Goal: Task Accomplishment & Management: Use online tool/utility

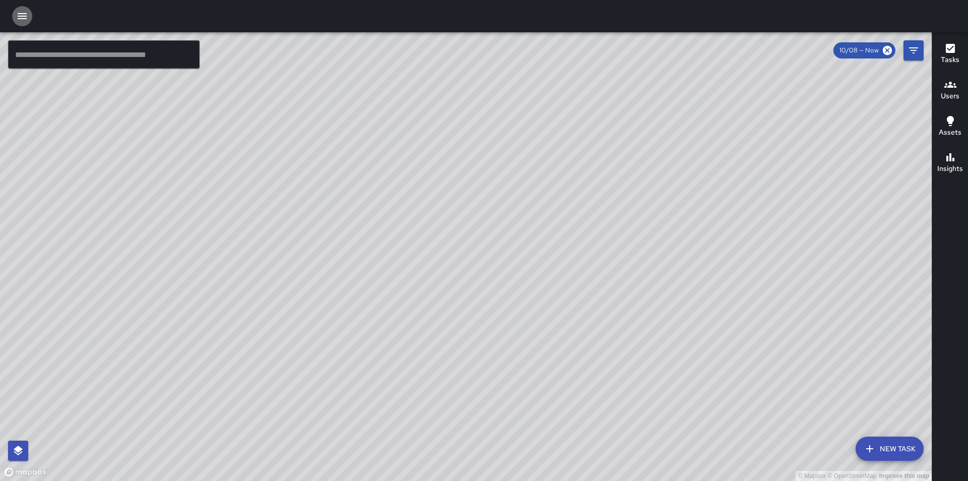
click at [24, 16] on icon "button" at bounding box center [22, 16] width 9 height 6
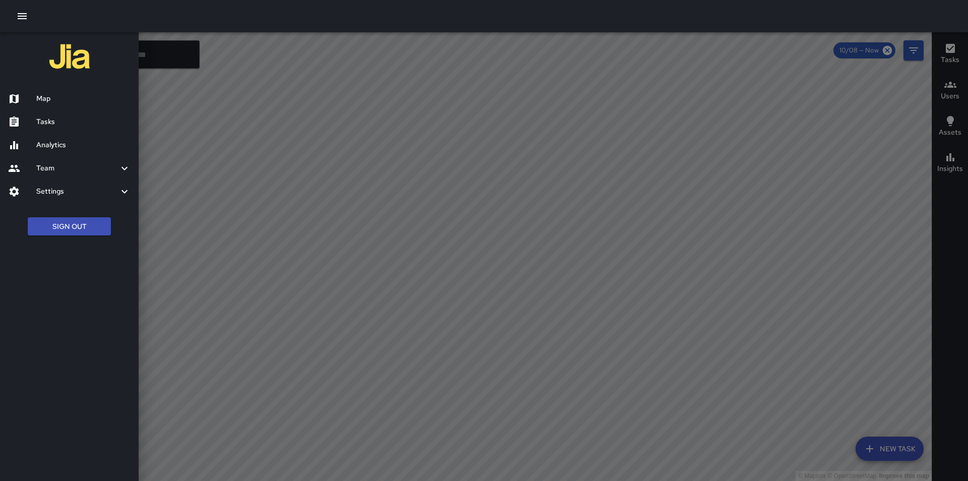
click at [613, 238] on div at bounding box center [484, 240] width 968 height 481
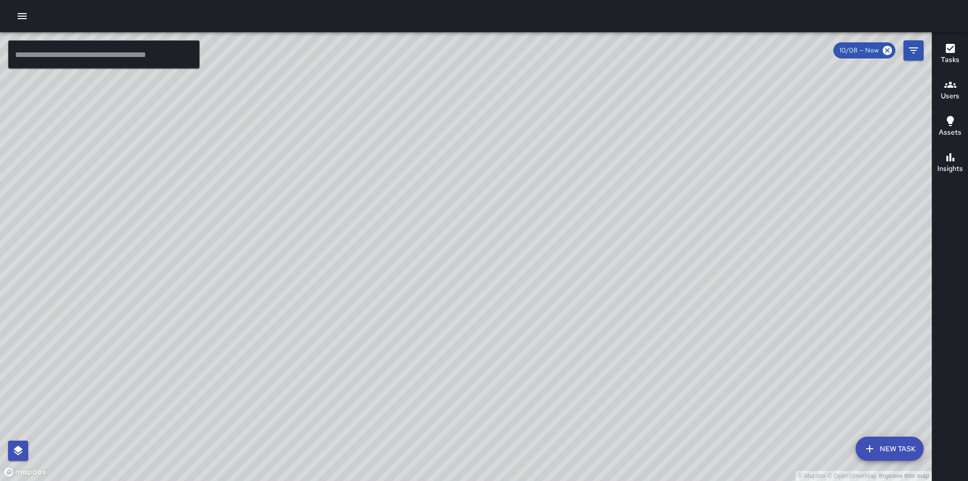
drag, startPoint x: 469, startPoint y: 172, endPoint x: 643, endPoint y: 136, distance: 177.8
click at [643, 136] on div "© Mapbox © OpenStreetMap Improve this map" at bounding box center [466, 256] width 932 height 449
drag, startPoint x: 643, startPoint y: 136, endPoint x: 659, endPoint y: 205, distance: 71.5
click at [659, 205] on div "© Mapbox © OpenStreetMap Improve this map" at bounding box center [466, 256] width 932 height 449
click at [22, 18] on icon "button" at bounding box center [22, 16] width 12 height 12
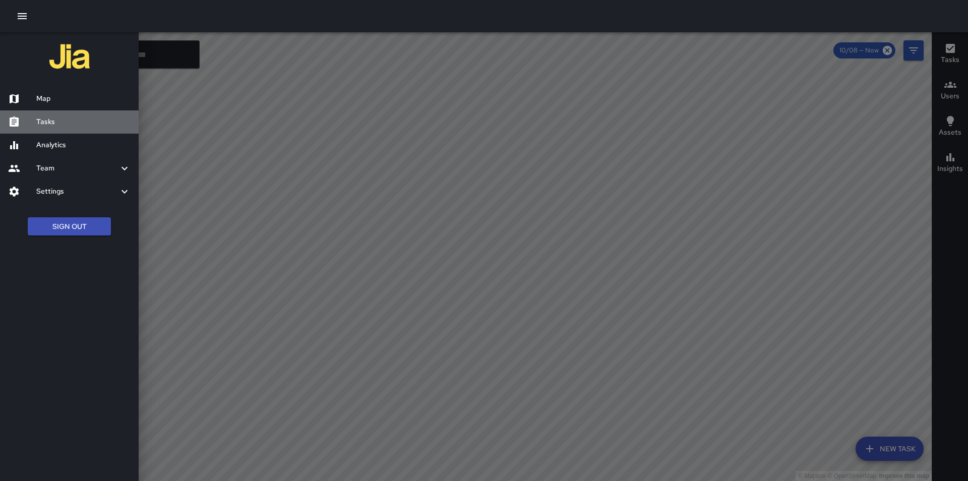
click at [48, 117] on h6 "Tasks" at bounding box center [83, 122] width 94 height 11
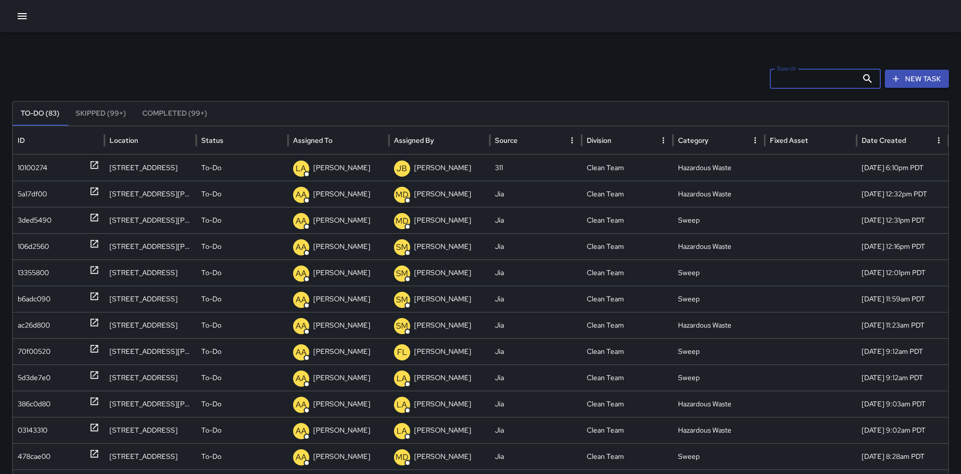
click at [831, 83] on input "Search" at bounding box center [814, 79] width 88 height 20
type input "*"
click at [27, 169] on div "10100274" at bounding box center [33, 168] width 30 height 26
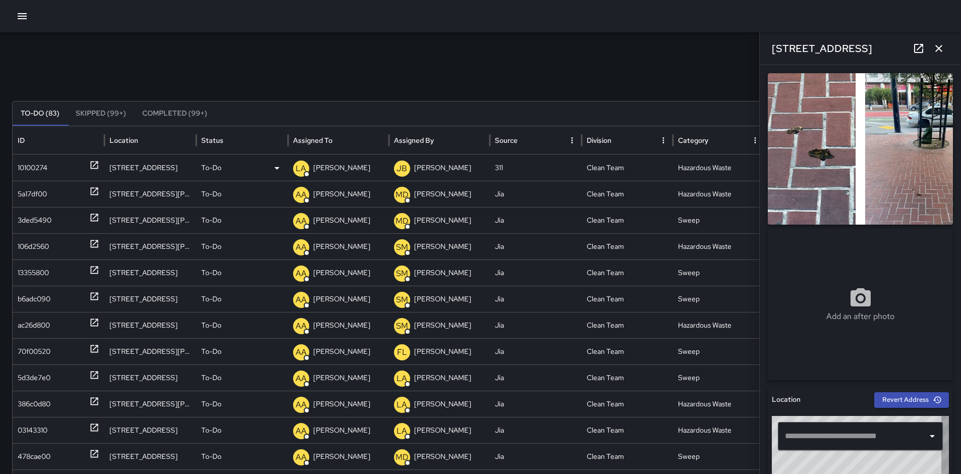
type input "**********"
click at [915, 46] on icon at bounding box center [918, 48] width 12 height 12
click at [351, 167] on div "LA Linda Aviles" at bounding box center [338, 168] width 91 height 26
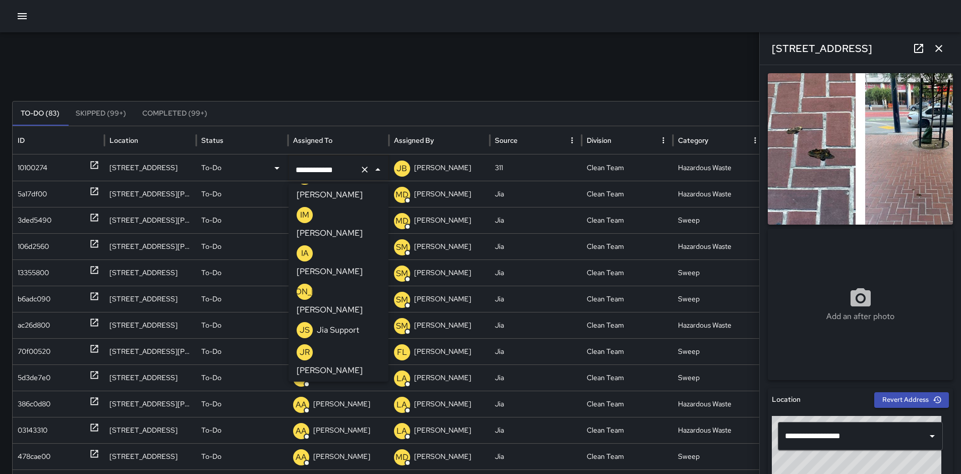
scroll to position [792, 0]
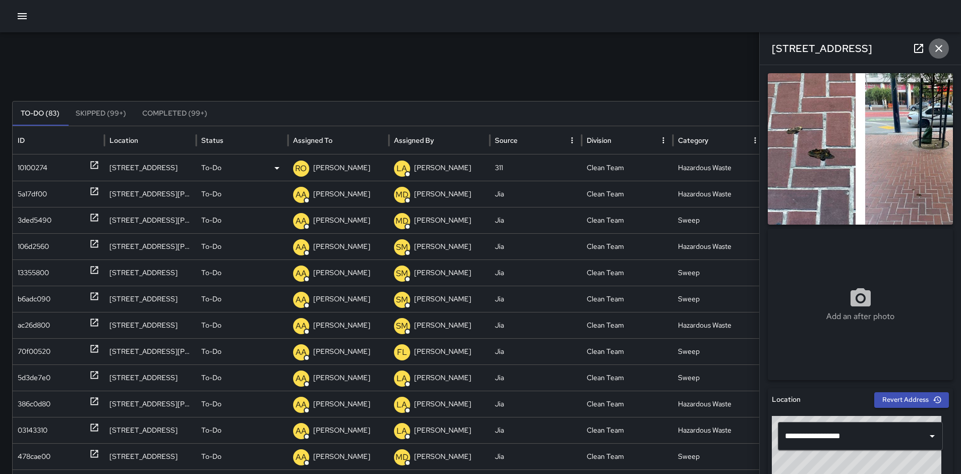
click at [940, 52] on icon "button" at bounding box center [939, 48] width 12 height 12
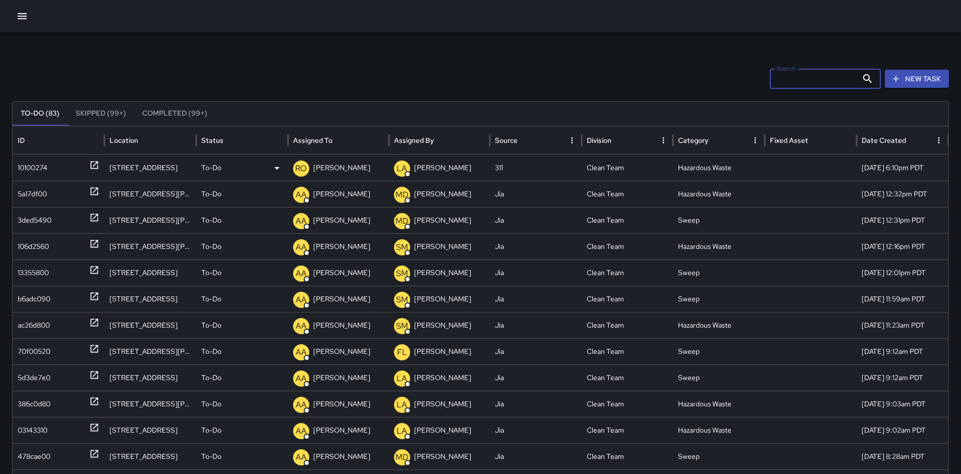
click at [840, 82] on input "Search" at bounding box center [814, 79] width 88 height 20
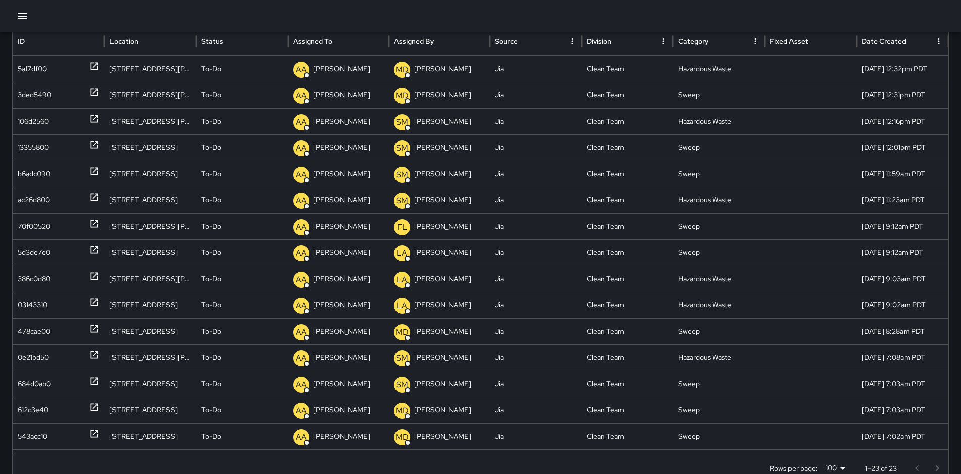
scroll to position [101, 0]
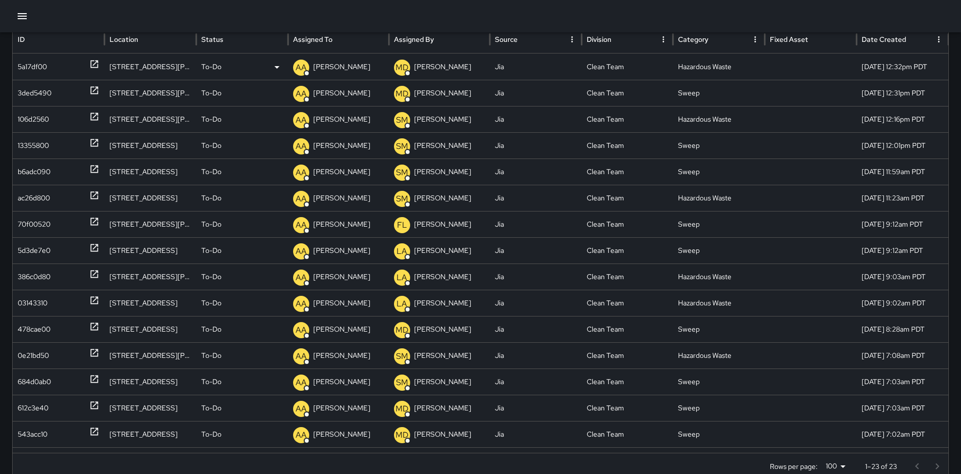
type input "****"
click at [339, 72] on p "Alex Armstrong" at bounding box center [341, 67] width 57 height 26
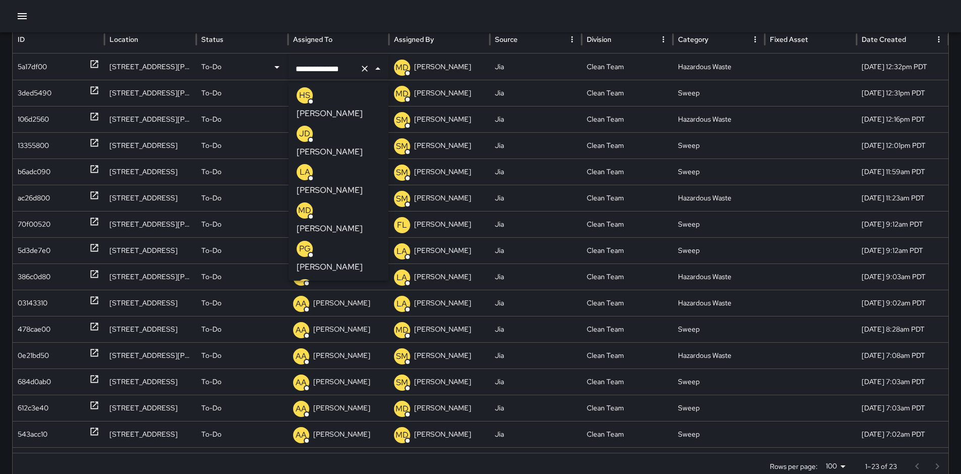
scroll to position [81, 0]
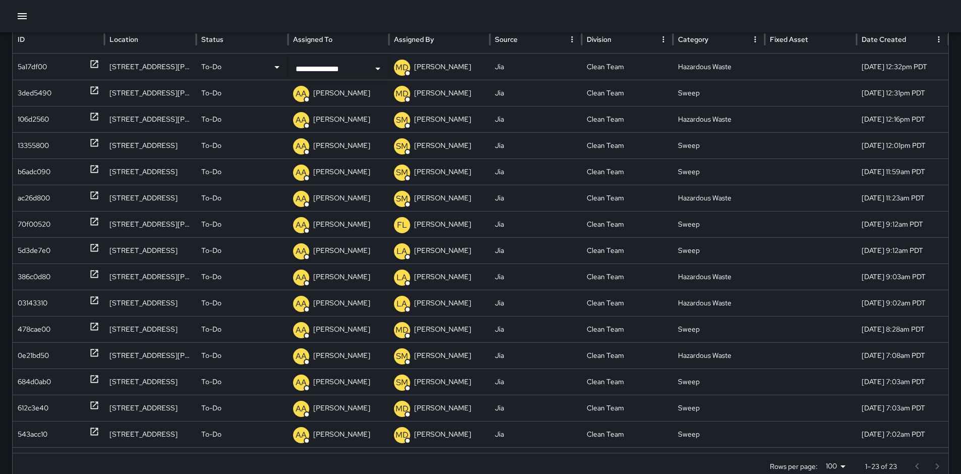
click at [388, 4] on div at bounding box center [480, 16] width 961 height 32
click at [346, 65] on p "Alex Armstrong" at bounding box center [341, 67] width 57 height 26
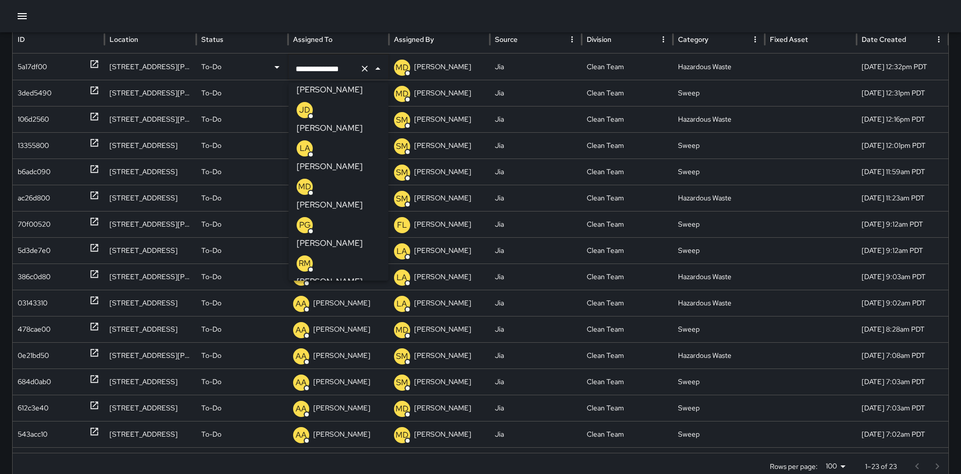
scroll to position [125, 0]
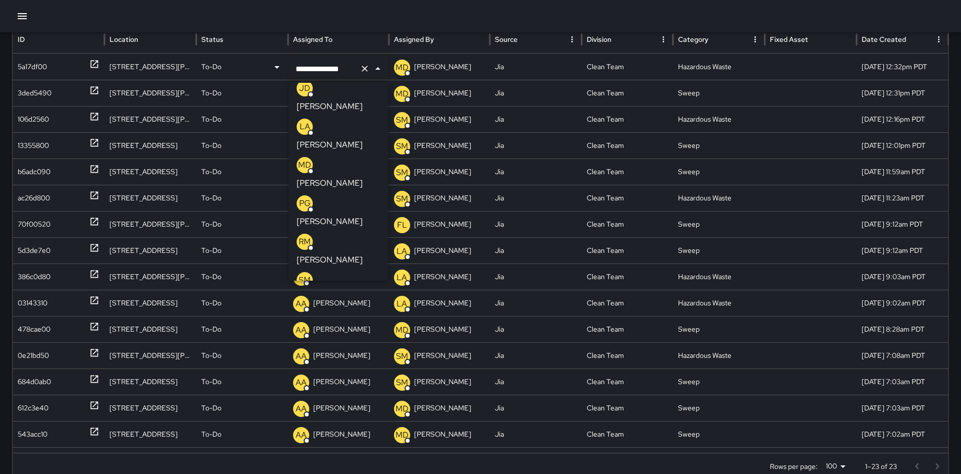
click at [355, 330] on p "Agustin Ordaz" at bounding box center [330, 336] width 66 height 12
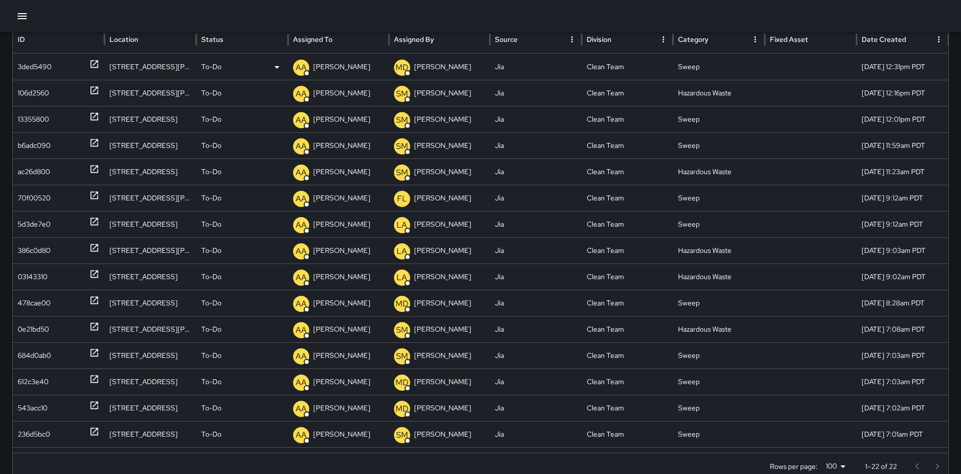
click at [344, 67] on p "Alex Armstrong" at bounding box center [341, 67] width 57 height 26
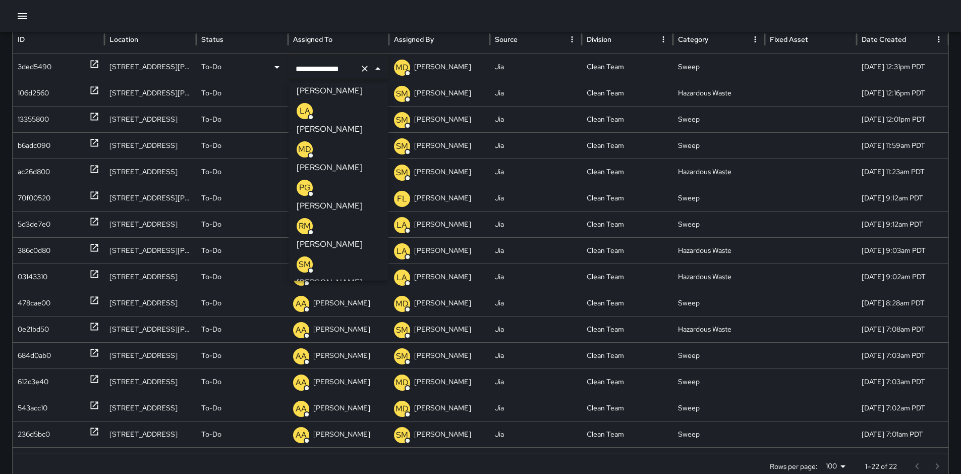
scroll to position [159, 0]
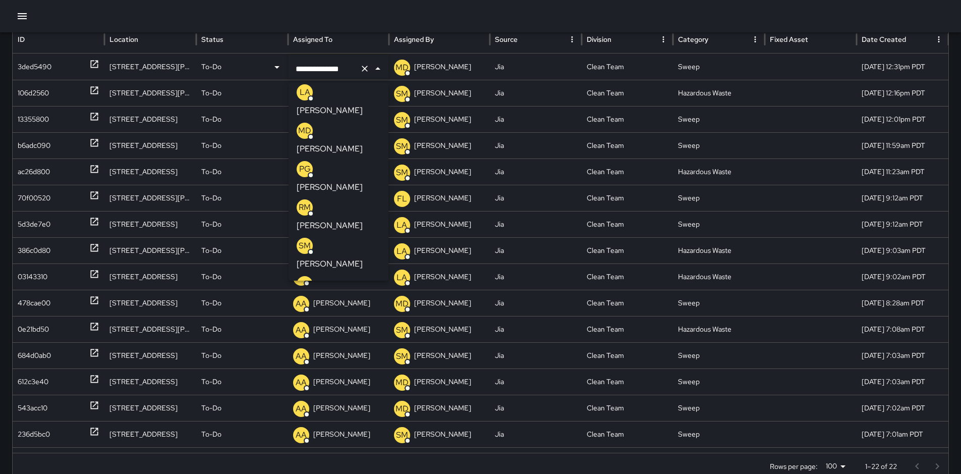
click at [360, 296] on p "Agustin Ordaz" at bounding box center [330, 302] width 66 height 12
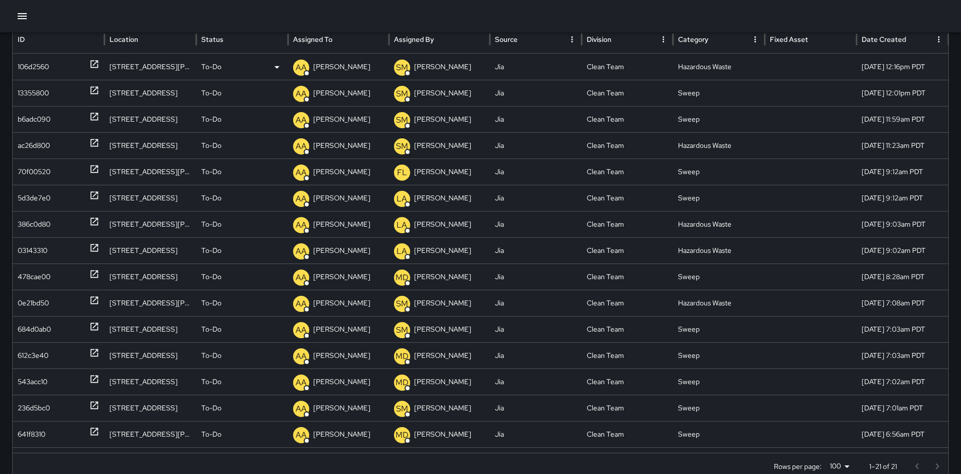
click at [338, 62] on p "Alex Armstrong" at bounding box center [341, 67] width 57 height 26
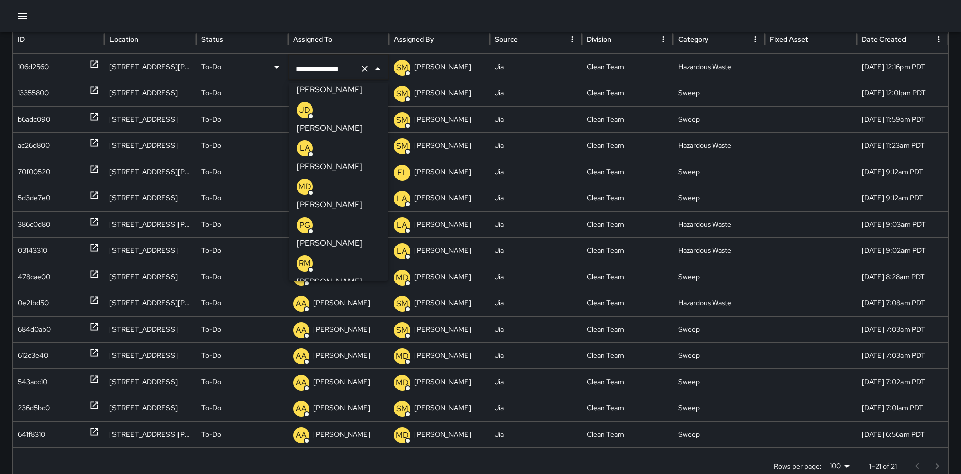
scroll to position [106, 0]
click at [363, 349] on p "Agustin Ordaz" at bounding box center [330, 355] width 66 height 12
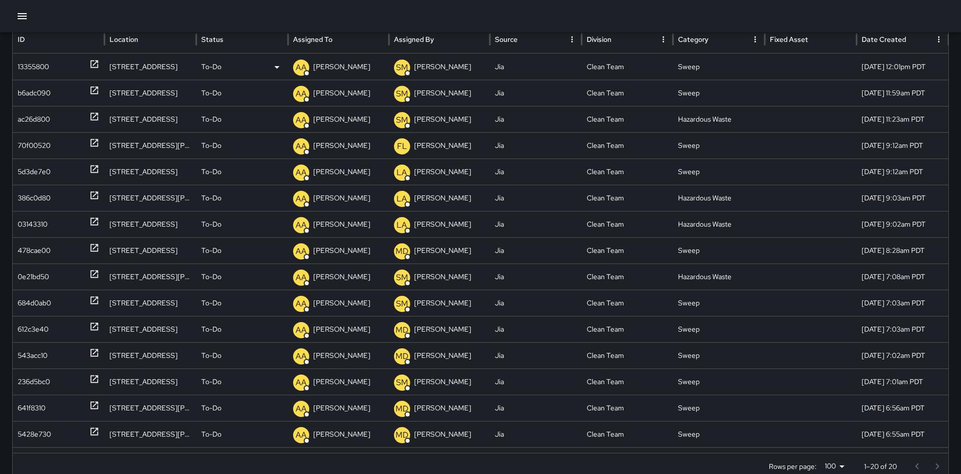
click at [332, 71] on p "Alex Armstrong" at bounding box center [341, 67] width 57 height 26
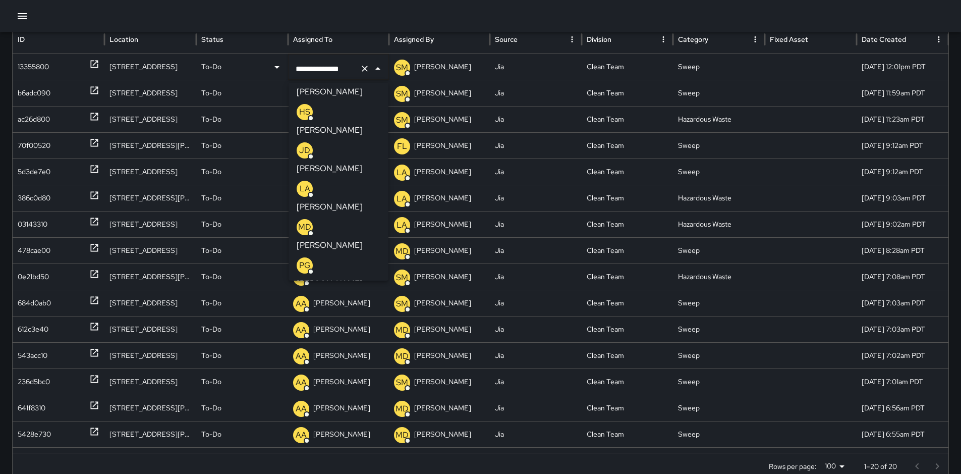
scroll to position [66, 0]
click at [363, 389] on p "Agustin Ordaz" at bounding box center [330, 395] width 66 height 12
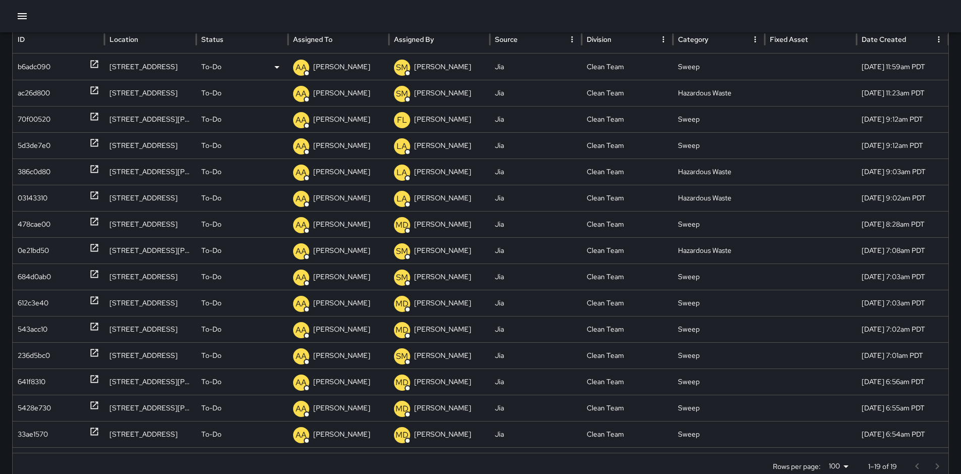
click at [346, 73] on p "Alex Armstrong" at bounding box center [341, 67] width 57 height 26
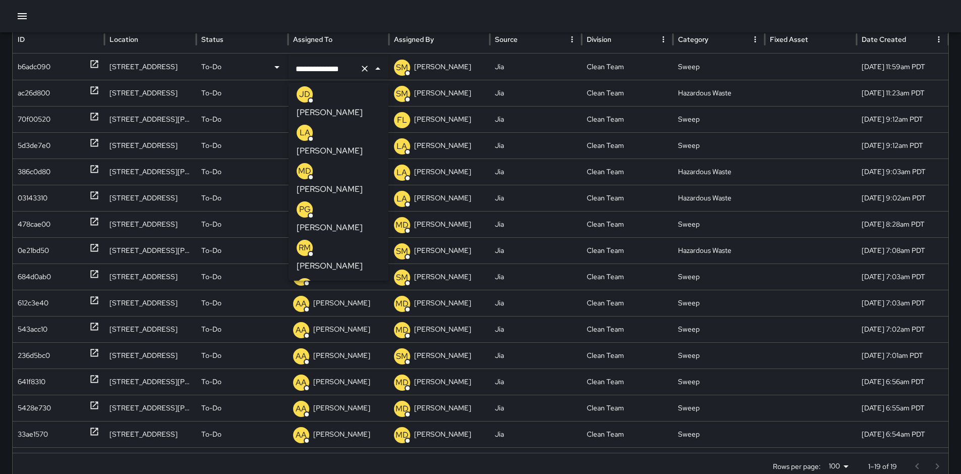
scroll to position [137, 0]
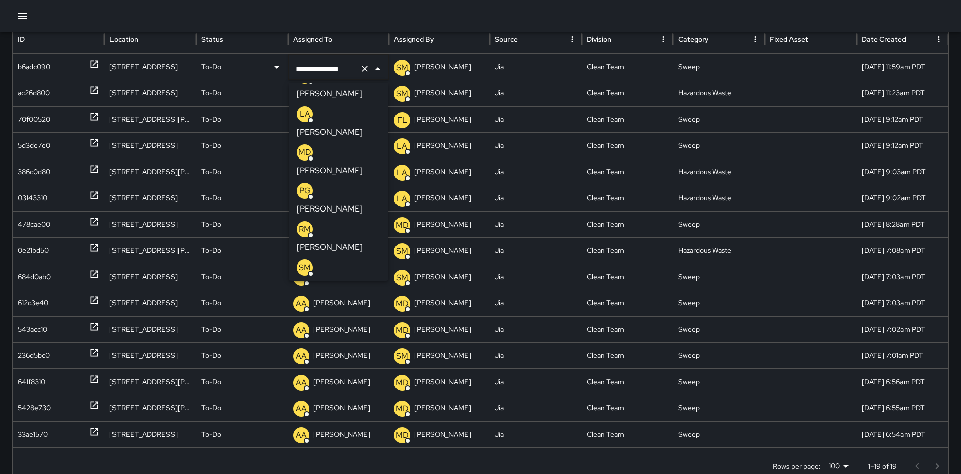
click at [355, 318] on p "Agustin Ordaz" at bounding box center [330, 324] width 66 height 12
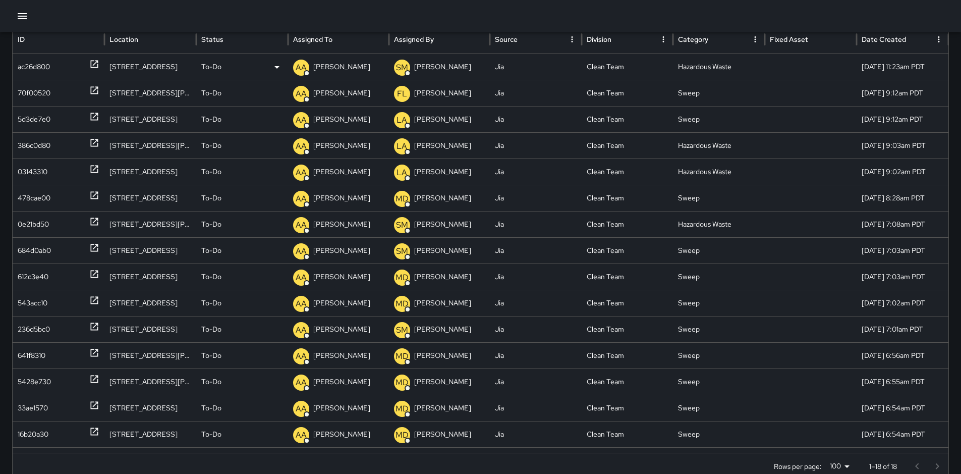
click at [334, 64] on p "Alex Armstrong" at bounding box center [341, 67] width 57 height 26
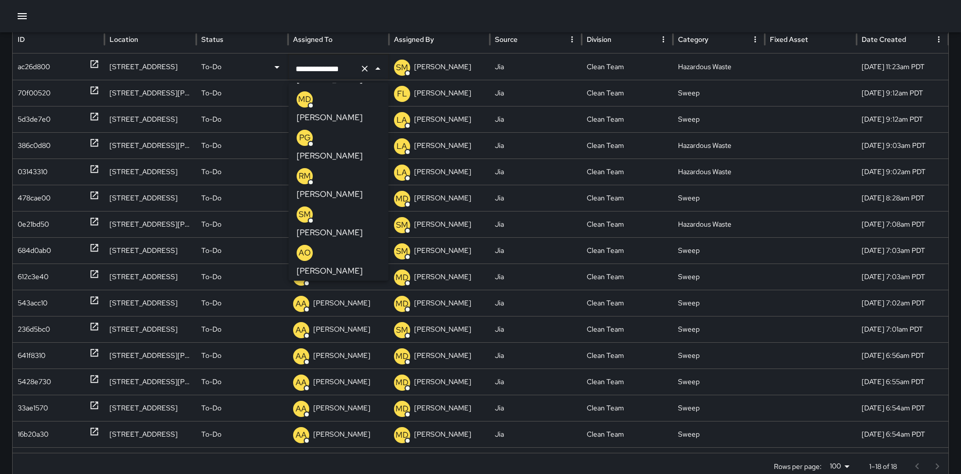
scroll to position [187, 0]
click at [360, 268] on p "Agustin Ordaz" at bounding box center [330, 274] width 66 height 12
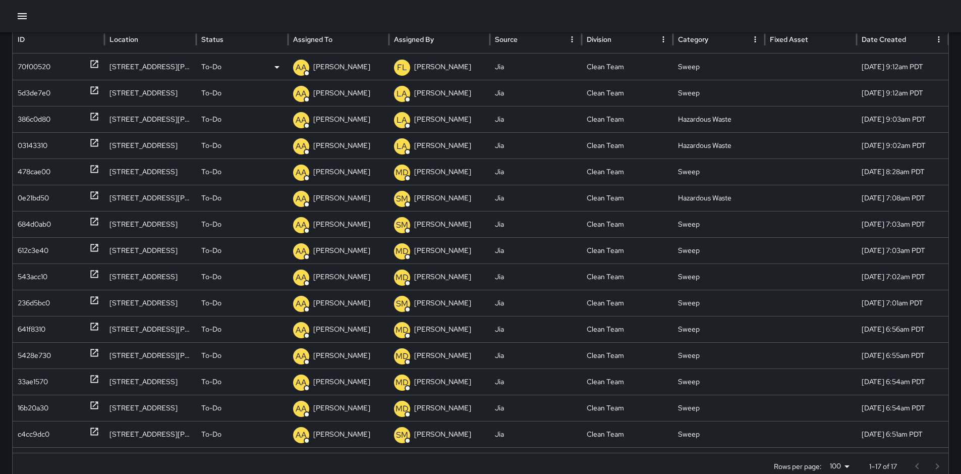
click at [348, 70] on p "Alex Armstrong" at bounding box center [341, 67] width 57 height 26
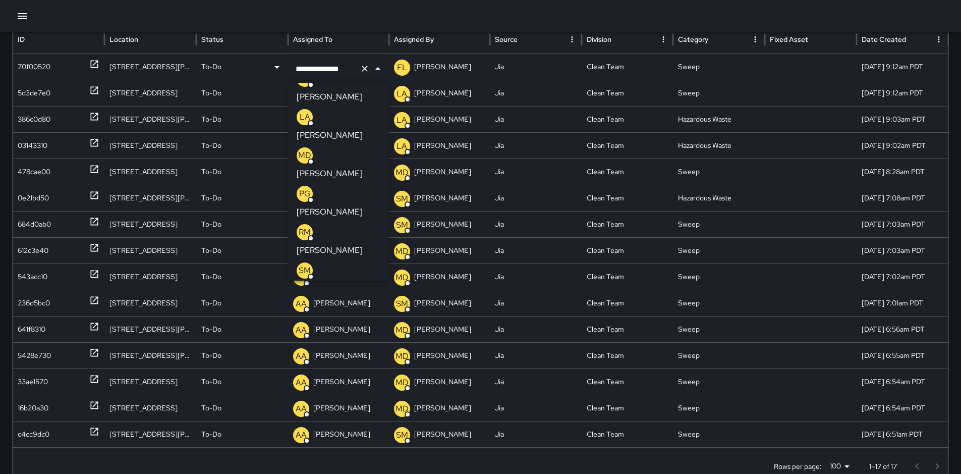
scroll to position [137, 0]
click at [363, 318] on p "Agustin Ordaz" at bounding box center [330, 324] width 66 height 12
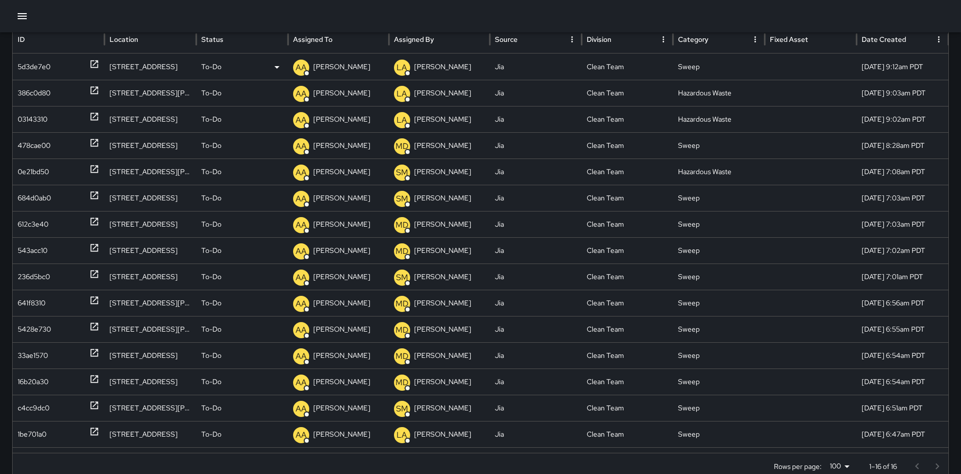
click at [347, 68] on p "Alex Armstrong" at bounding box center [341, 67] width 57 height 26
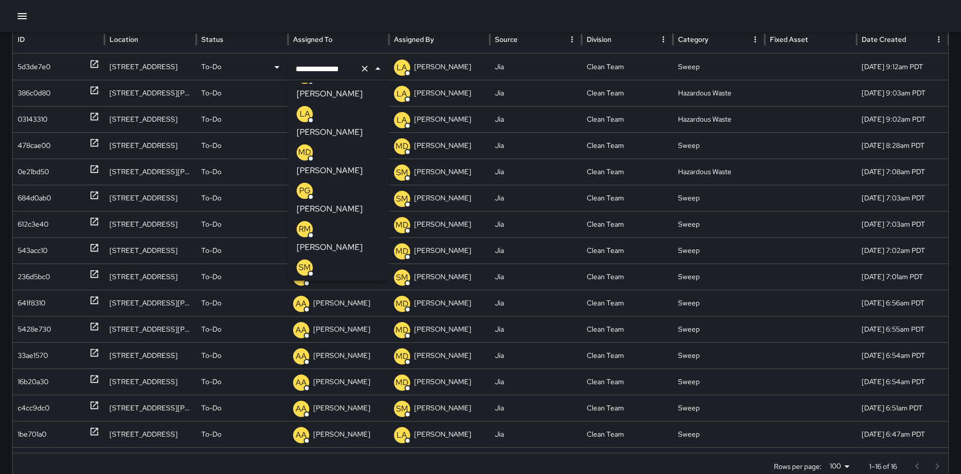
click at [370, 295] on li "AO Agustin Ordaz" at bounding box center [339, 314] width 100 height 38
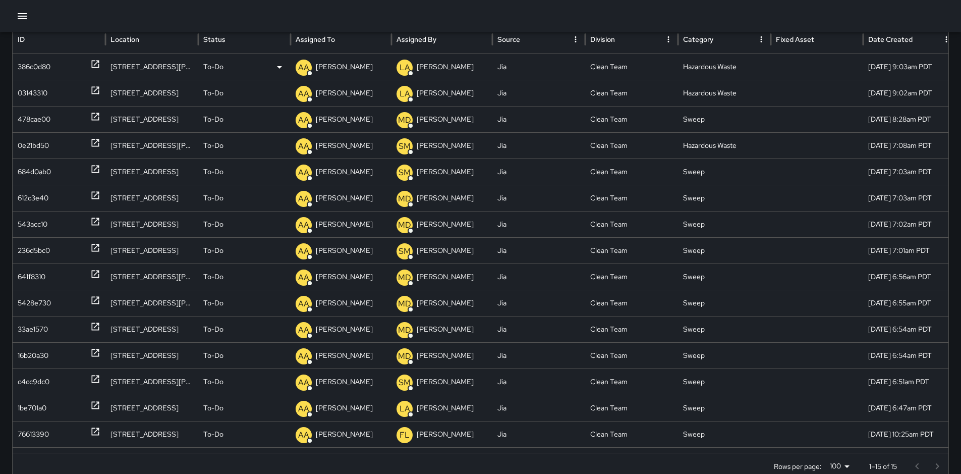
click at [335, 64] on p "Alex Armstrong" at bounding box center [344, 67] width 57 height 26
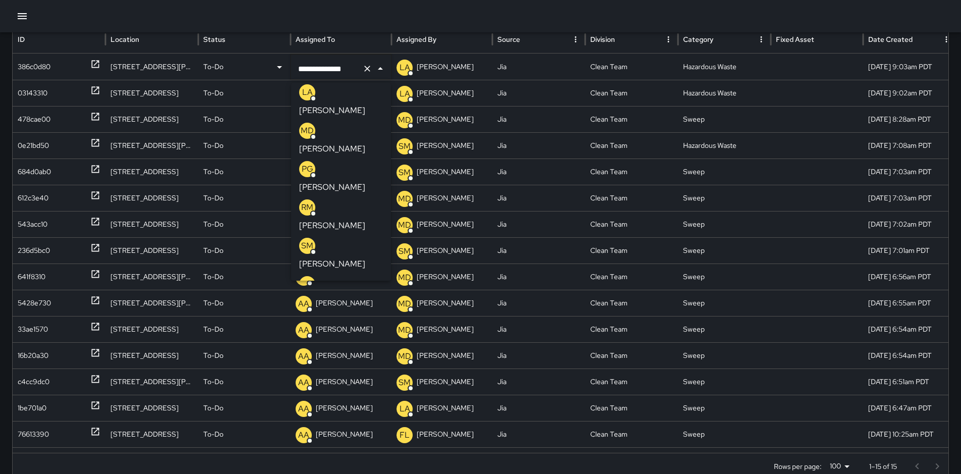
scroll to position [162, 0]
click at [360, 293] on p "Agustin Ordaz" at bounding box center [332, 299] width 66 height 12
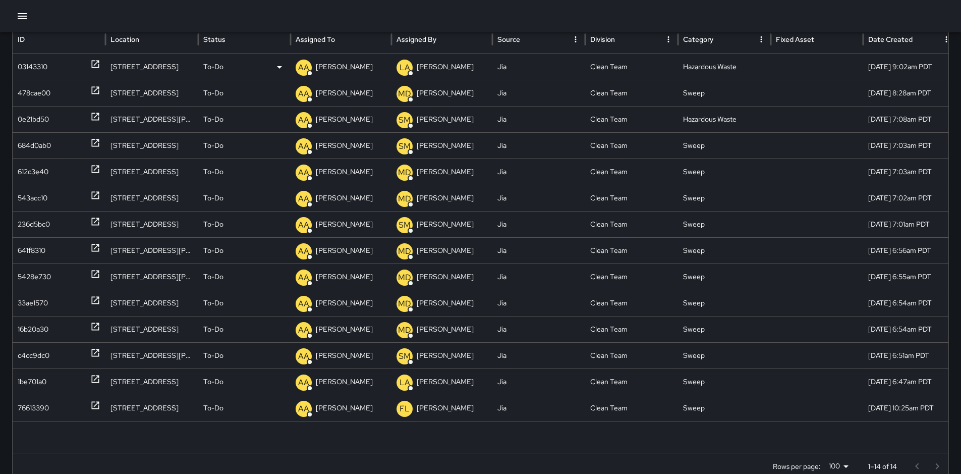
click at [343, 69] on p "Alex Armstrong" at bounding box center [344, 67] width 57 height 26
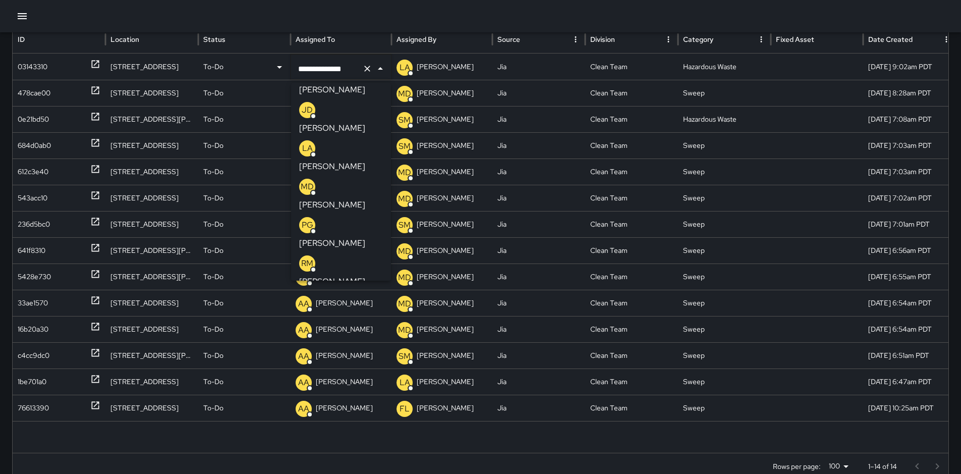
scroll to position [128, 0]
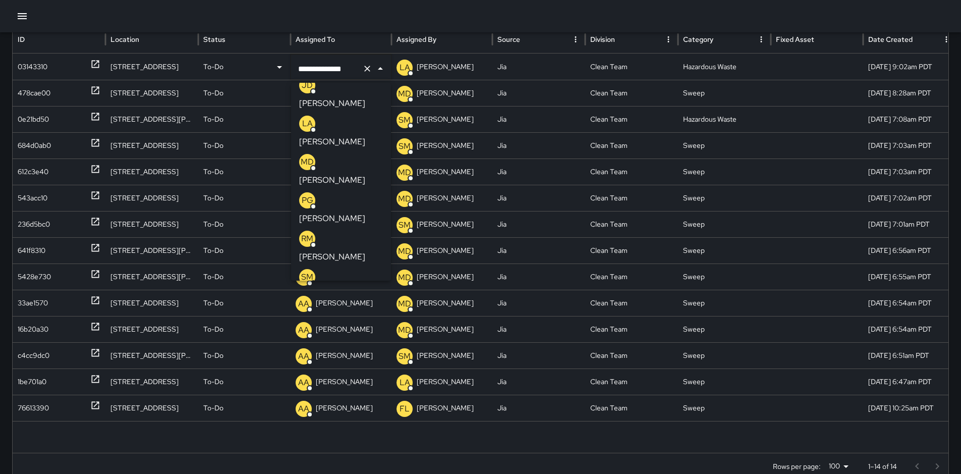
click at [365, 327] on p "Agustin Ordaz" at bounding box center [332, 333] width 66 height 12
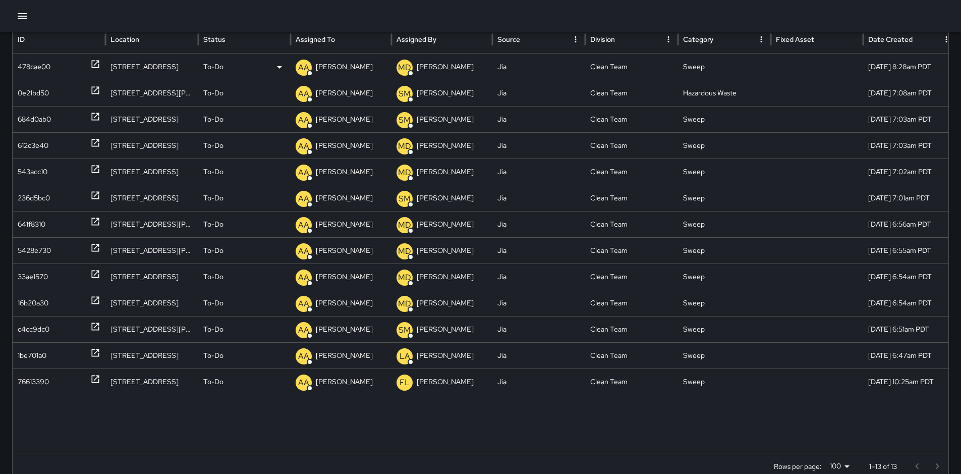
click at [349, 72] on p "Alex Armstrong" at bounding box center [344, 67] width 57 height 26
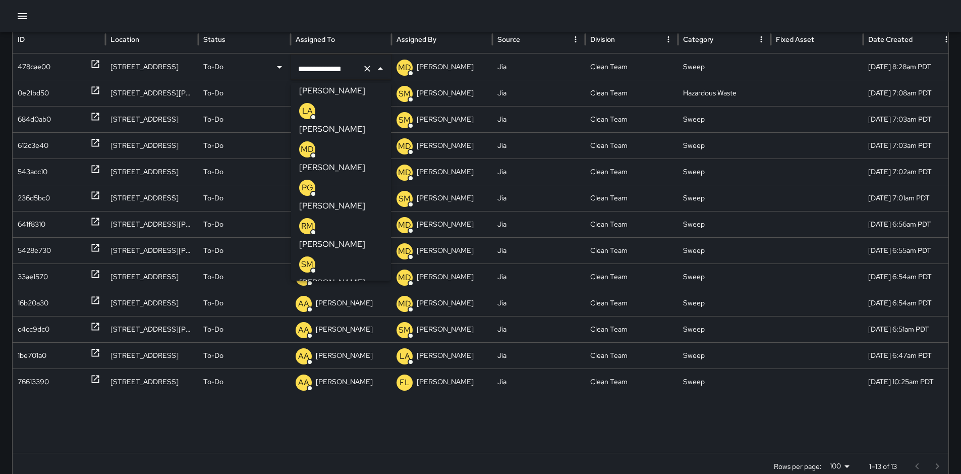
scroll to position [162, 0]
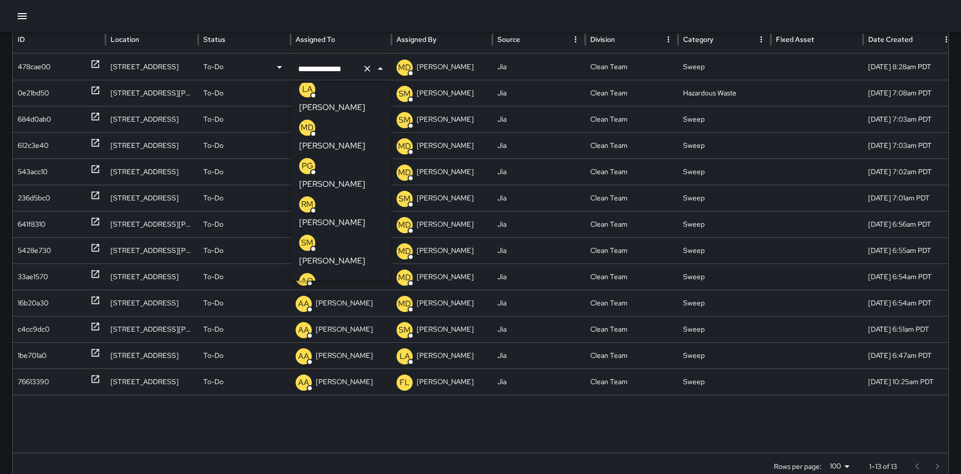
click at [362, 293] on p "Agustin Ordaz" at bounding box center [332, 299] width 66 height 12
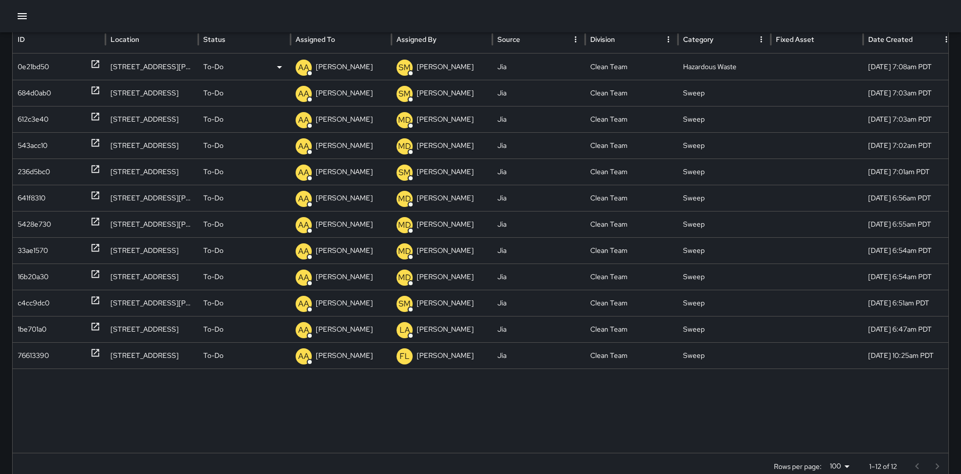
click at [340, 67] on p "Alex Armstrong" at bounding box center [344, 67] width 57 height 26
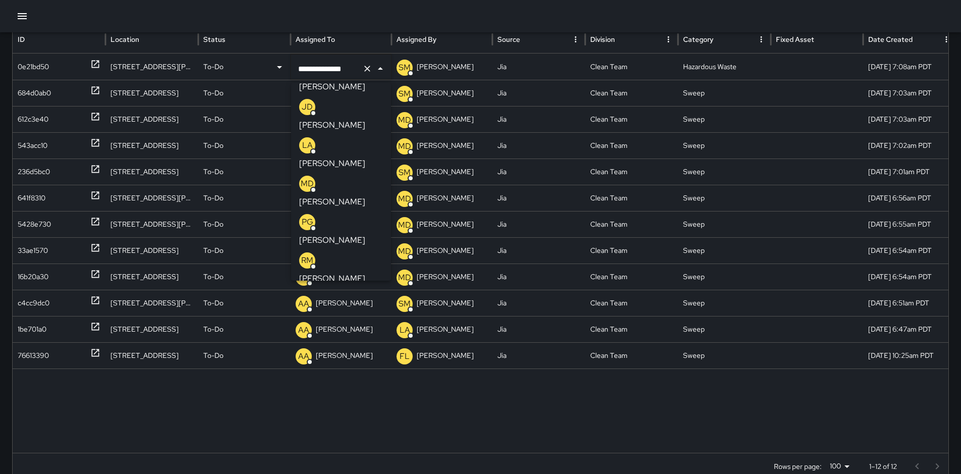
scroll to position [112, 0]
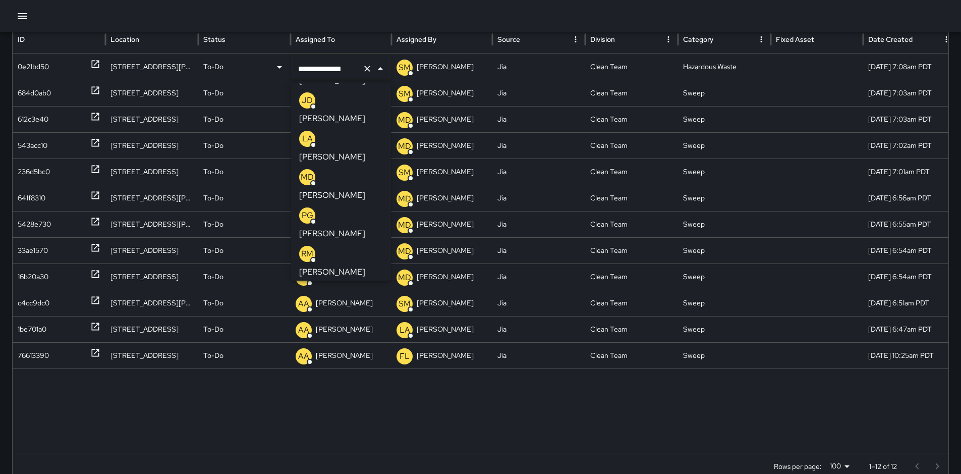
click at [375, 319] on li "AO Agustin Ordaz" at bounding box center [341, 338] width 100 height 38
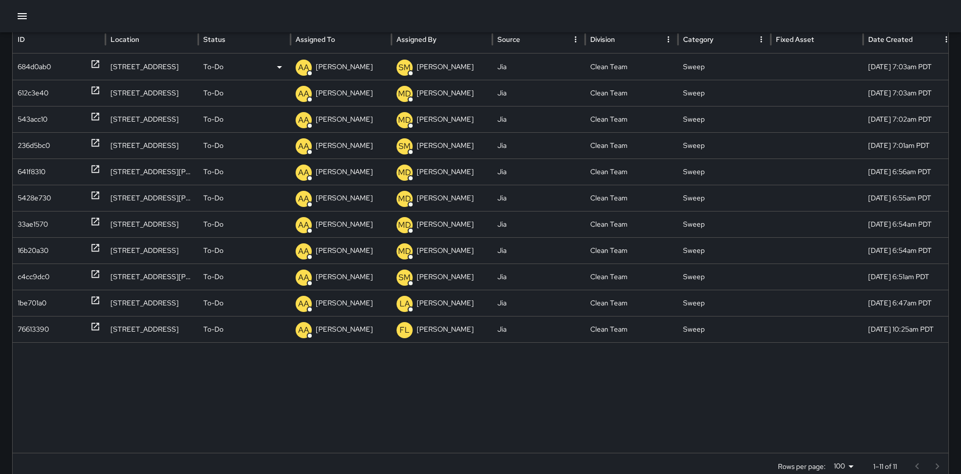
click at [340, 71] on p "Alex Armstrong" at bounding box center [344, 67] width 57 height 26
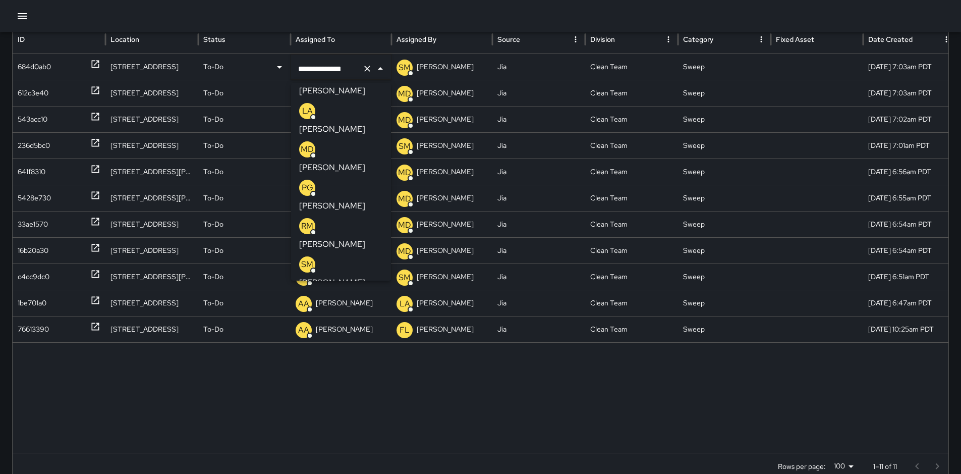
scroll to position [143, 0]
click at [358, 312] on p "Agustin Ordaz" at bounding box center [332, 318] width 66 height 12
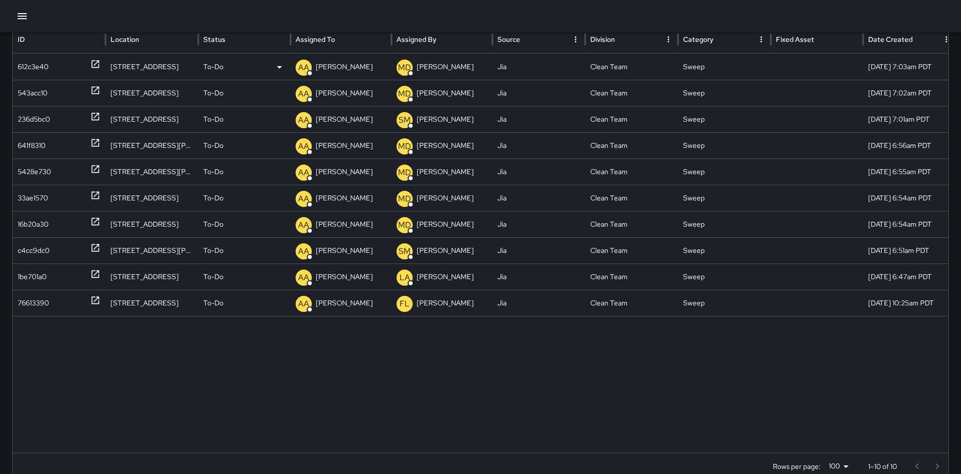
click at [338, 65] on p "Alex Armstrong" at bounding box center [344, 67] width 57 height 26
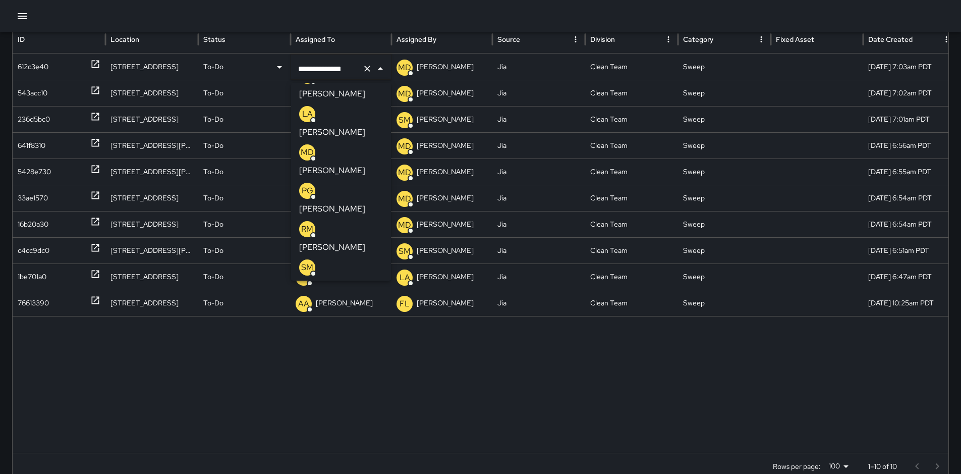
scroll to position [140, 0]
click at [359, 315] on p "Agustin Ordaz" at bounding box center [332, 321] width 66 height 12
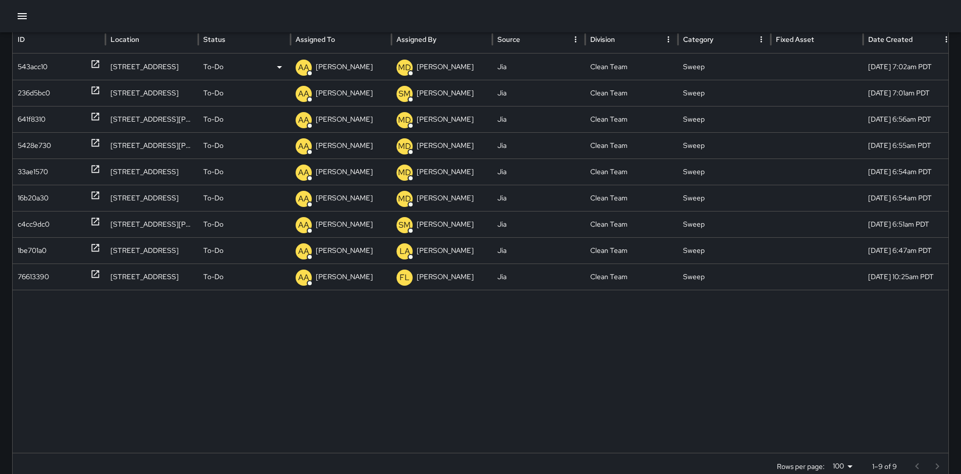
click at [345, 66] on p "Alex Armstrong" at bounding box center [344, 67] width 57 height 26
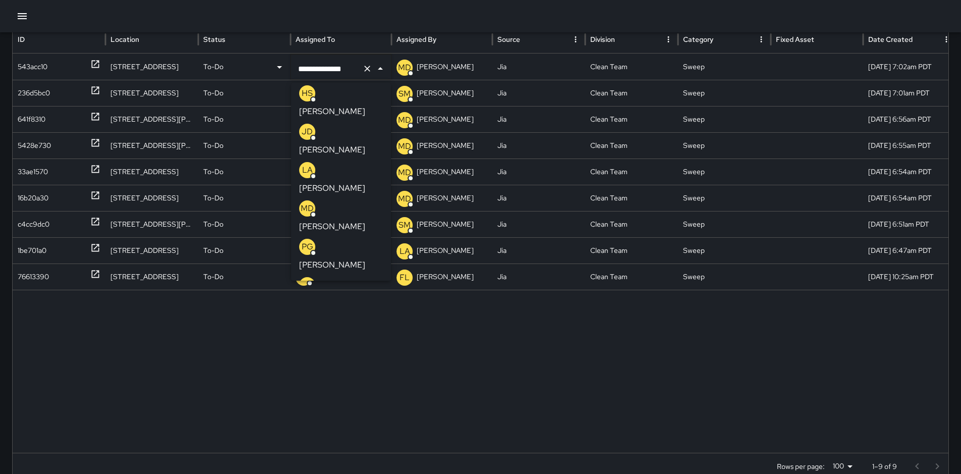
scroll to position [122, 0]
click at [364, 333] on p "Agustin Ordaz" at bounding box center [332, 339] width 66 height 12
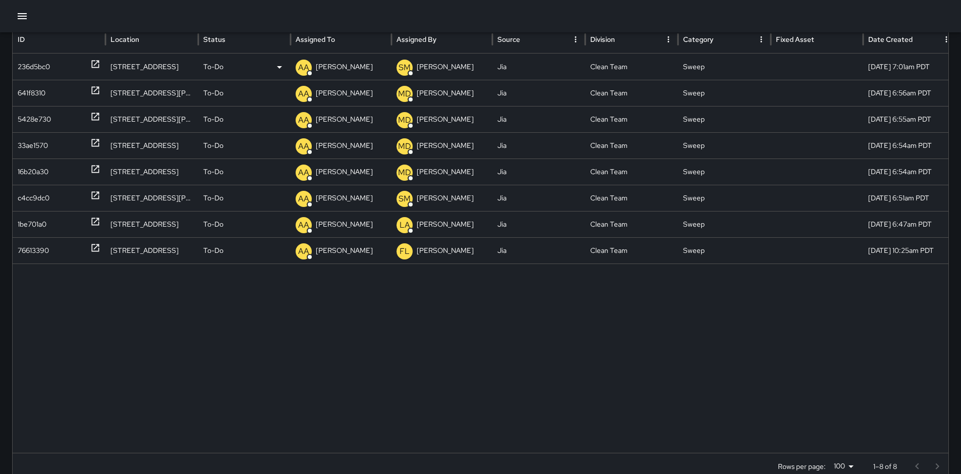
click at [341, 70] on p "Alex Armstrong" at bounding box center [344, 67] width 57 height 26
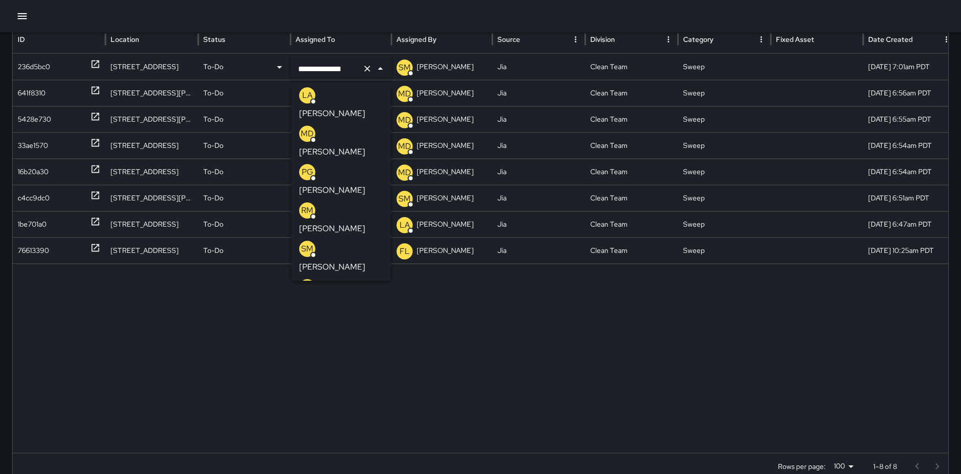
scroll to position [159, 0]
click at [363, 296] on p "Agustin Ordaz" at bounding box center [332, 302] width 66 height 12
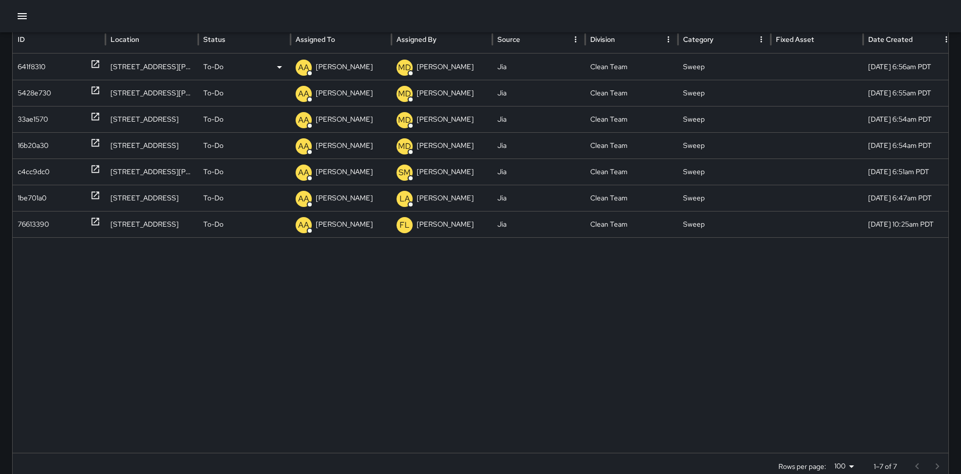
click at [352, 70] on p "Alex Armstrong" at bounding box center [344, 67] width 57 height 26
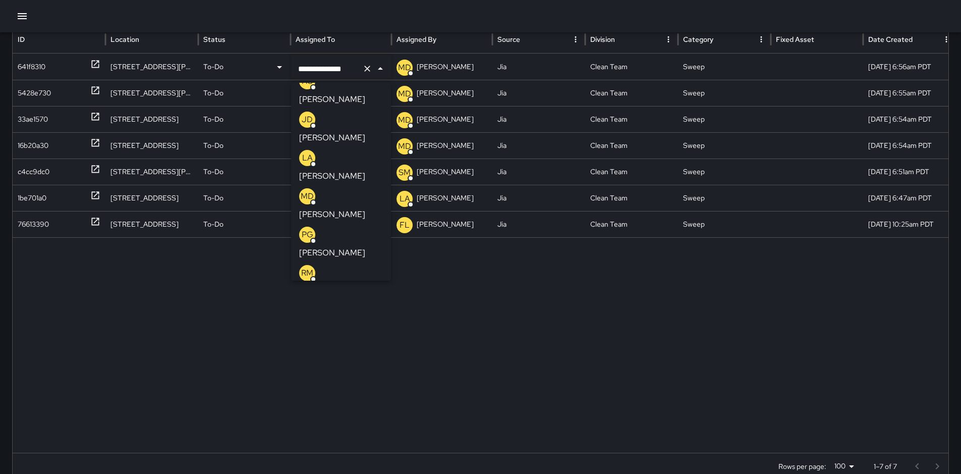
scroll to position [100, 0]
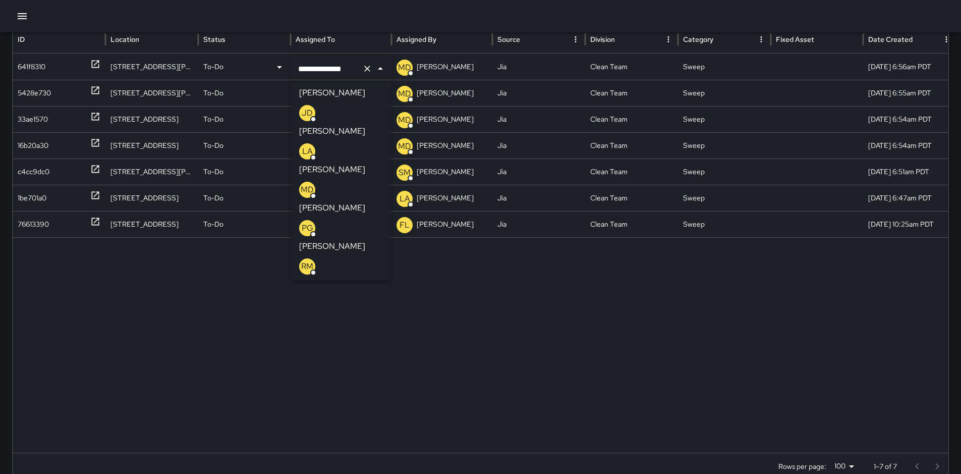
click at [377, 332] on li "AO Agustin Ordaz" at bounding box center [341, 351] width 100 height 38
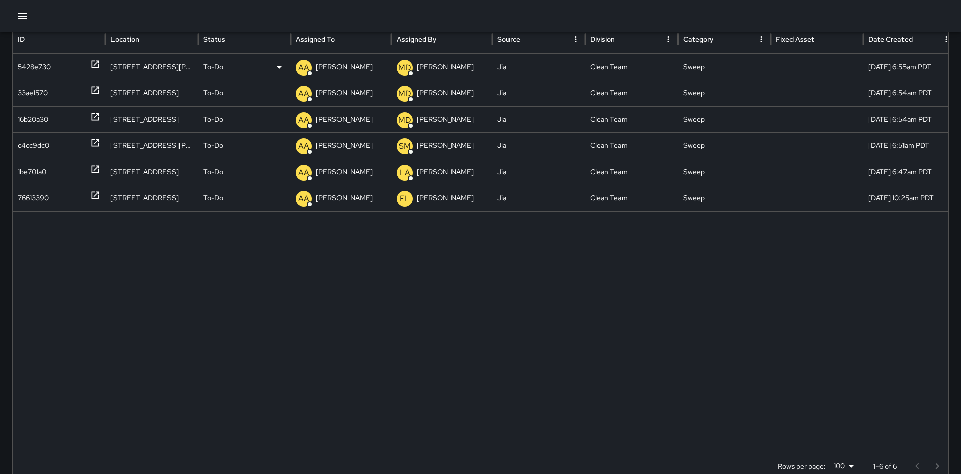
click at [345, 72] on p "Alex Armstrong" at bounding box center [344, 67] width 57 height 26
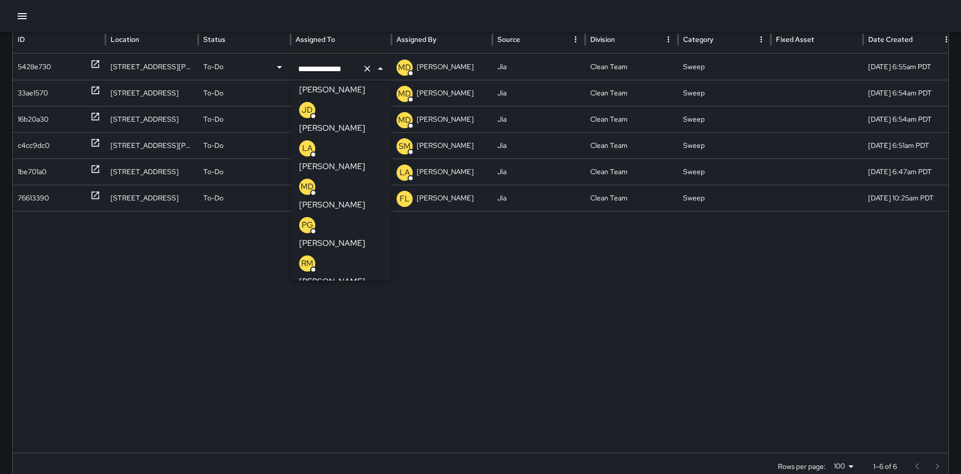
scroll to position [106, 0]
click at [365, 349] on p "Agustin Ordaz" at bounding box center [332, 355] width 66 height 12
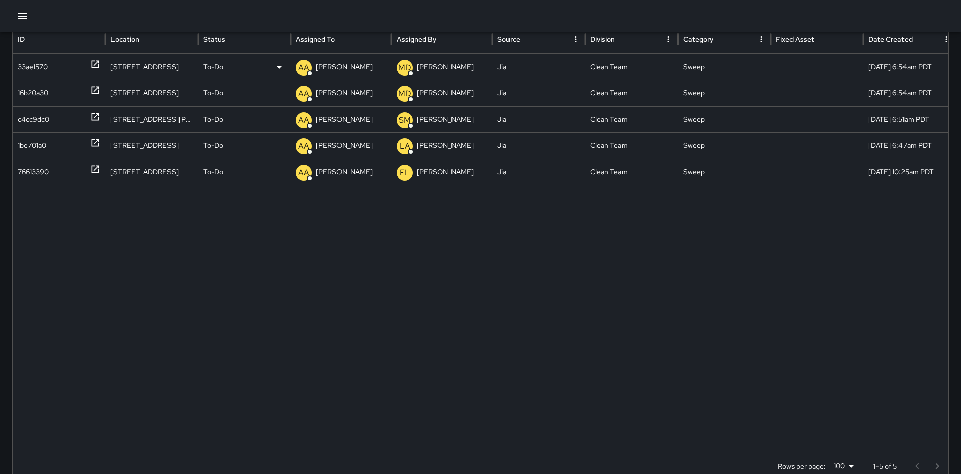
click at [342, 71] on p "Alex Armstrong" at bounding box center [344, 67] width 57 height 26
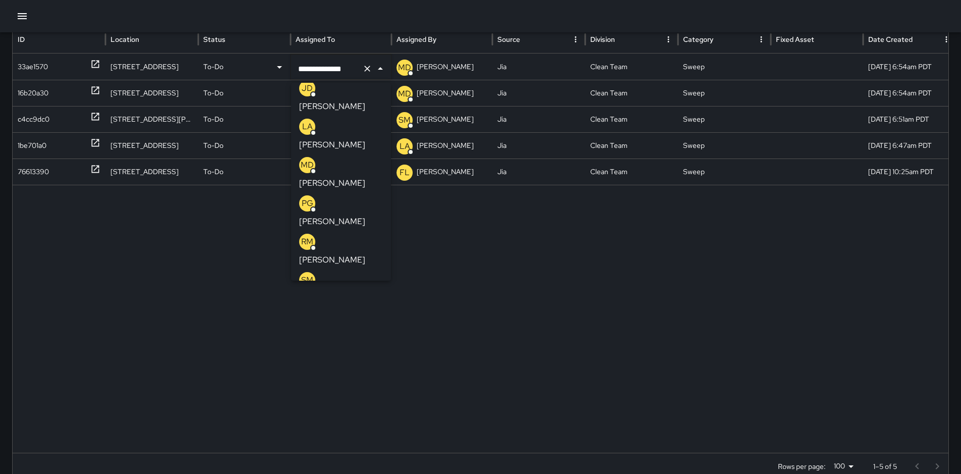
scroll to position [153, 0]
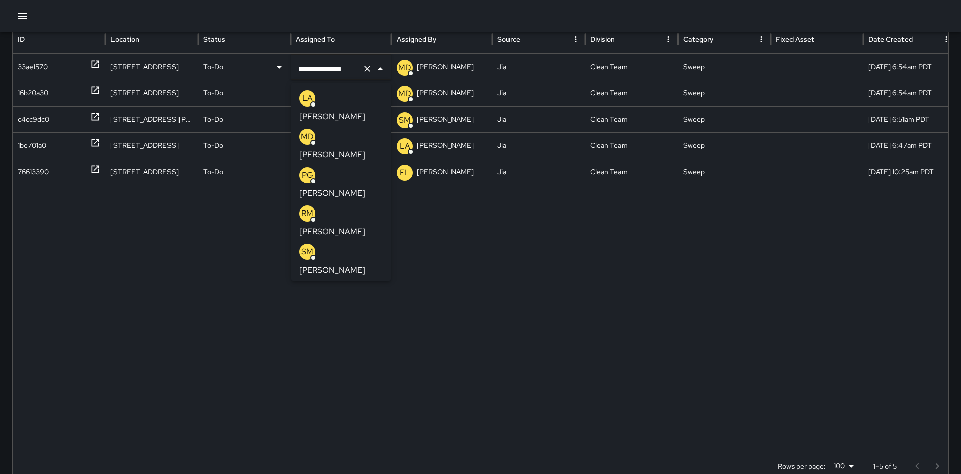
click at [358, 302] on p "Agustin Ordaz" at bounding box center [332, 308] width 66 height 12
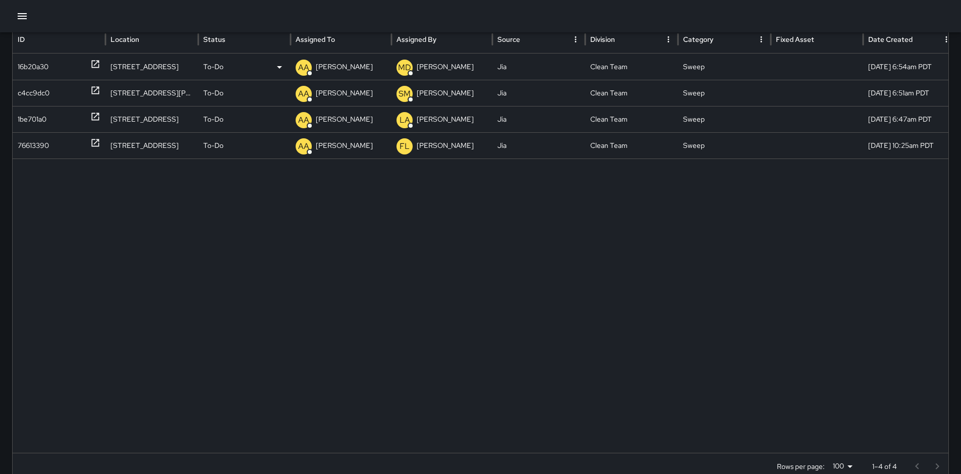
click at [348, 68] on p "Alex Armstrong" at bounding box center [344, 67] width 57 height 26
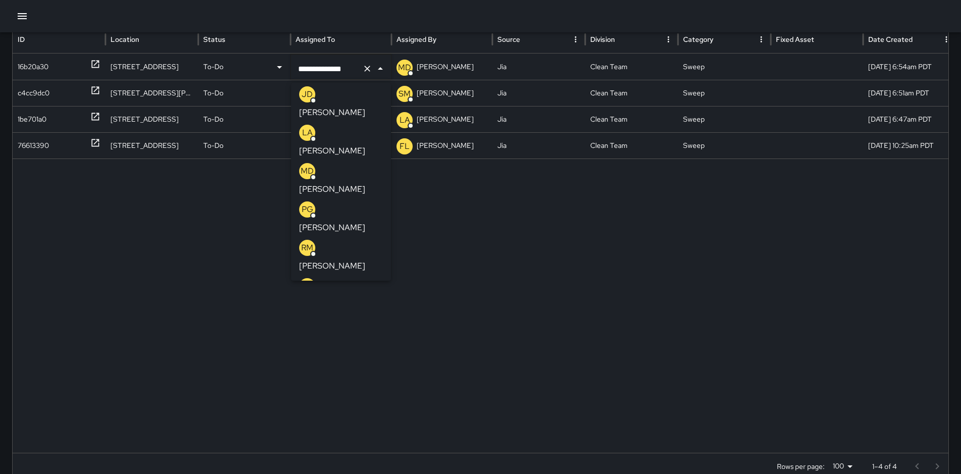
scroll to position [125, 0]
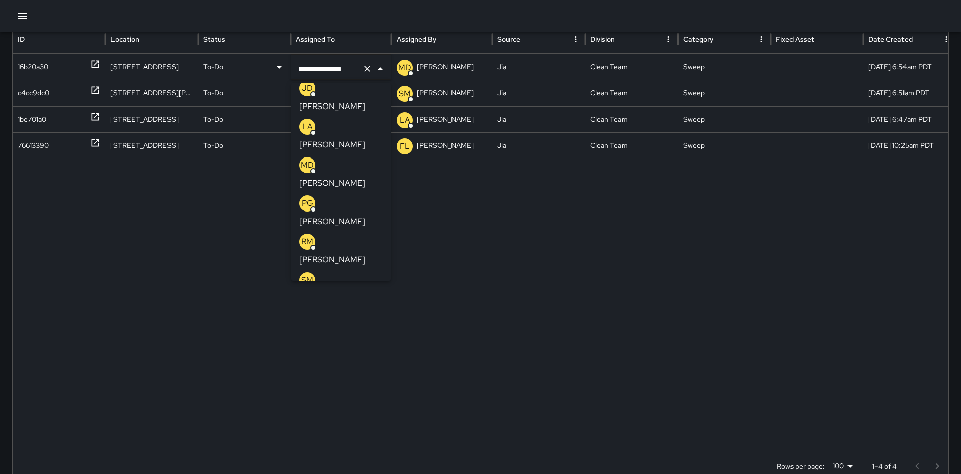
click at [365, 330] on p "Agustin Ordaz" at bounding box center [332, 336] width 66 height 12
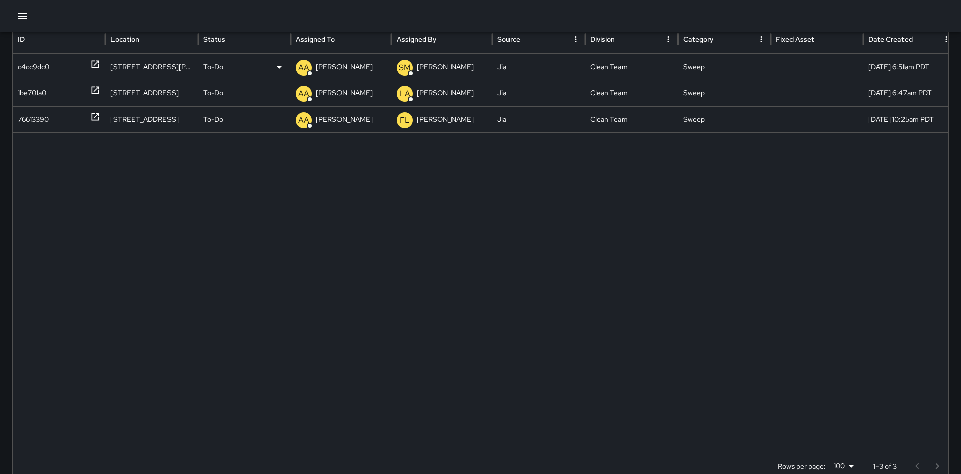
click at [350, 67] on p "Alex Armstrong" at bounding box center [344, 67] width 57 height 26
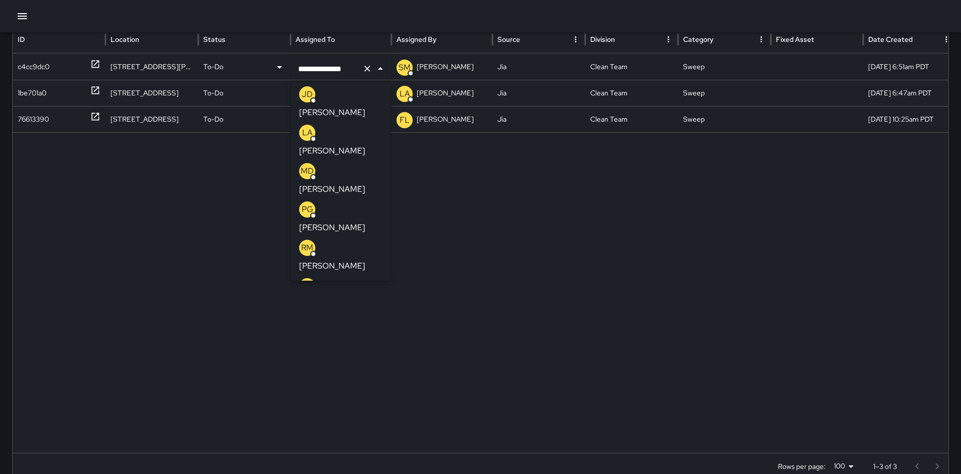
scroll to position [122, 0]
click at [359, 333] on p "Agustin Ordaz" at bounding box center [332, 339] width 66 height 12
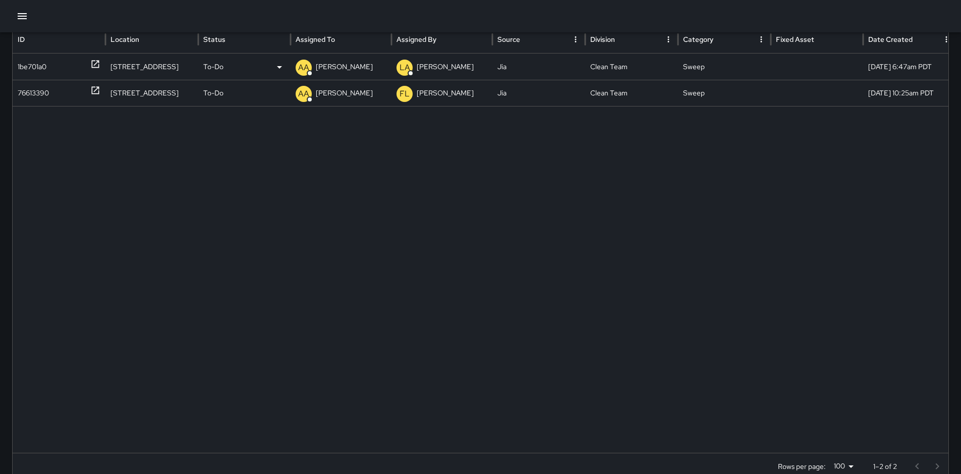
click at [341, 64] on p "Alex Armstrong" at bounding box center [344, 67] width 57 height 26
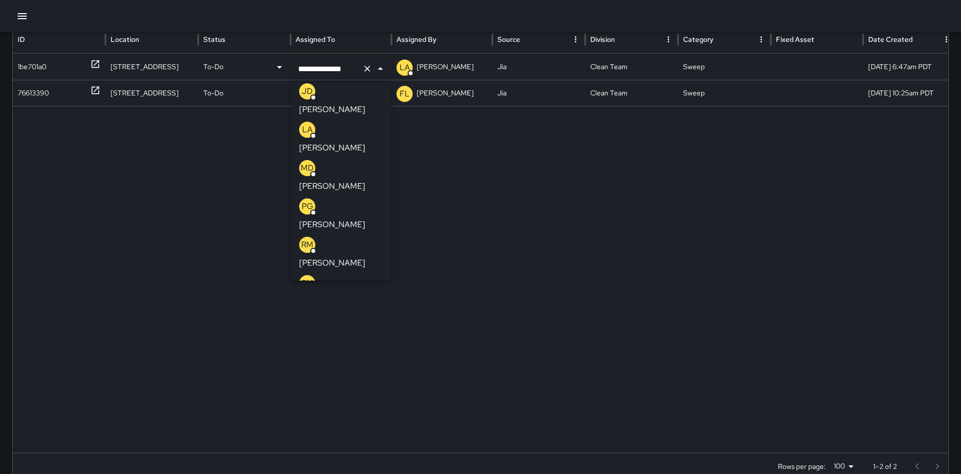
click at [364, 333] on p "Agustin Ordaz" at bounding box center [332, 339] width 66 height 12
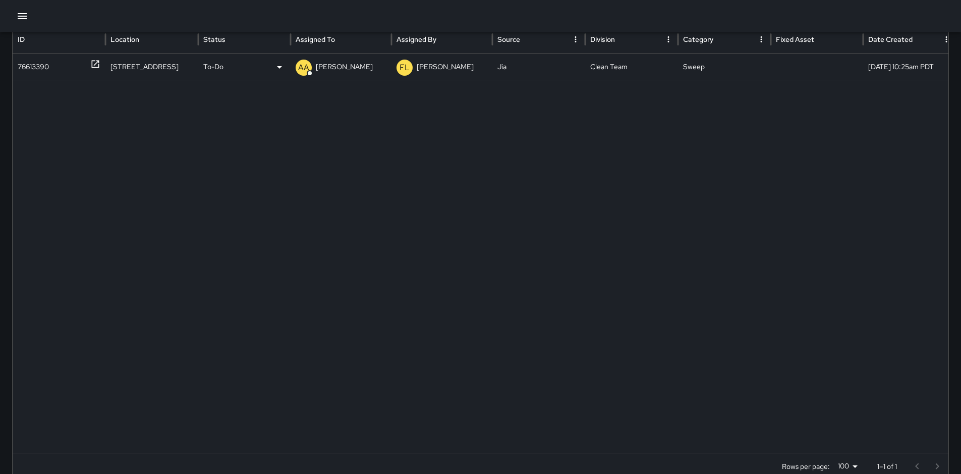
click at [343, 67] on p "Alex Armstrong" at bounding box center [344, 67] width 57 height 26
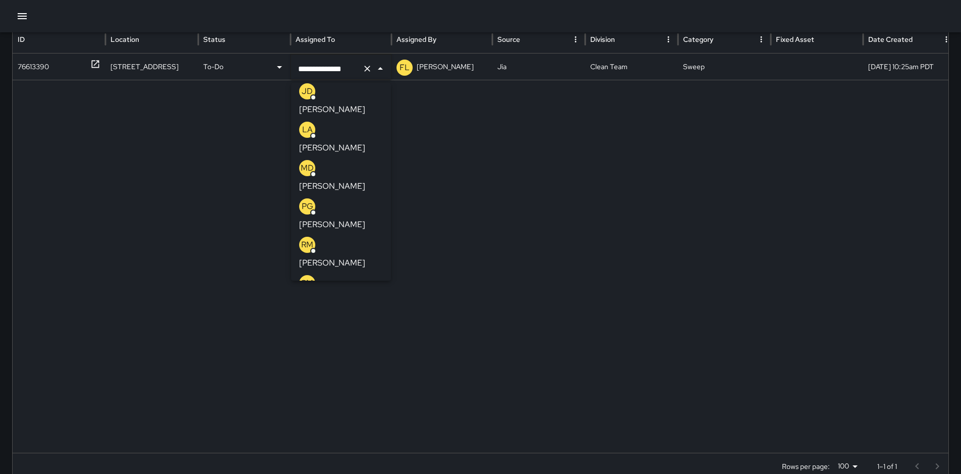
scroll to position [131, 0]
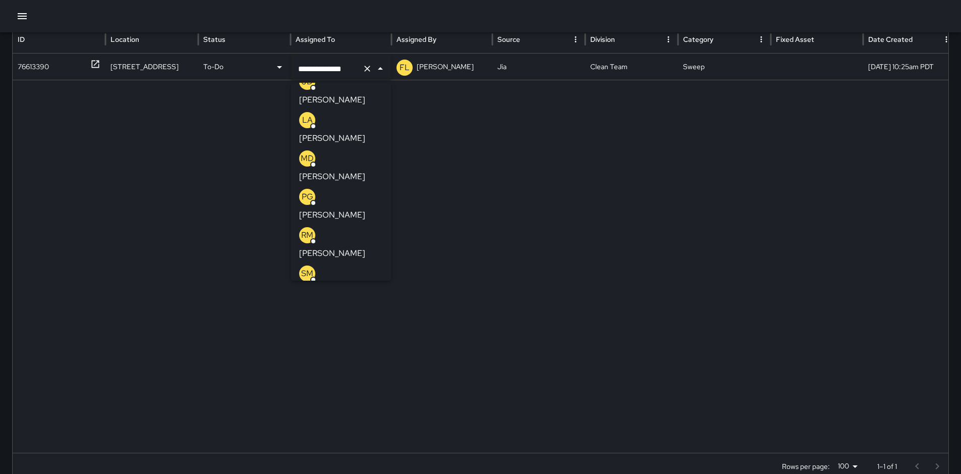
click at [364, 324] on p "Agustin Ordaz" at bounding box center [332, 330] width 66 height 12
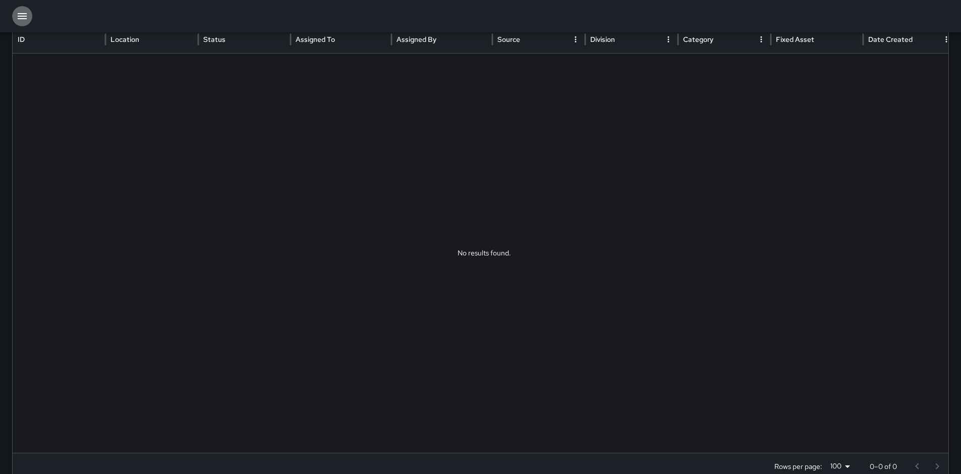
click at [20, 20] on icon "button" at bounding box center [22, 16] width 12 height 12
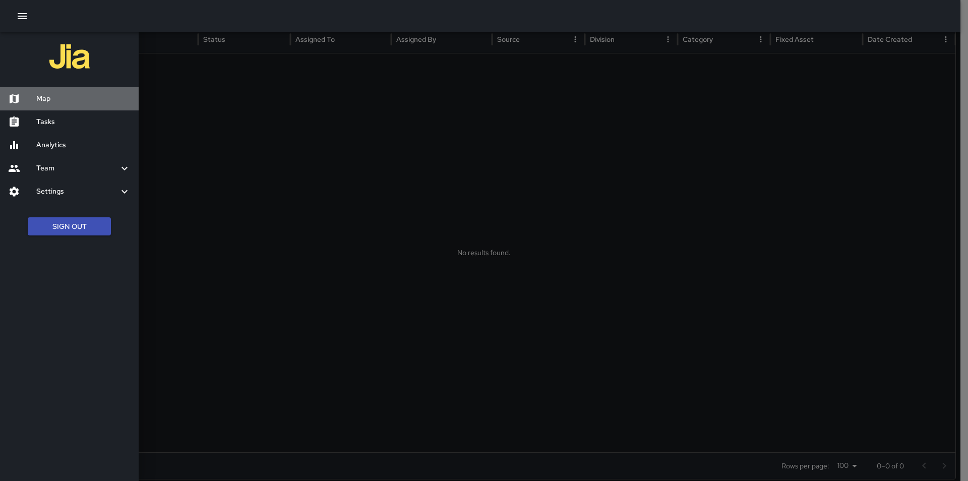
click at [45, 98] on h6 "Map" at bounding box center [83, 98] width 94 height 11
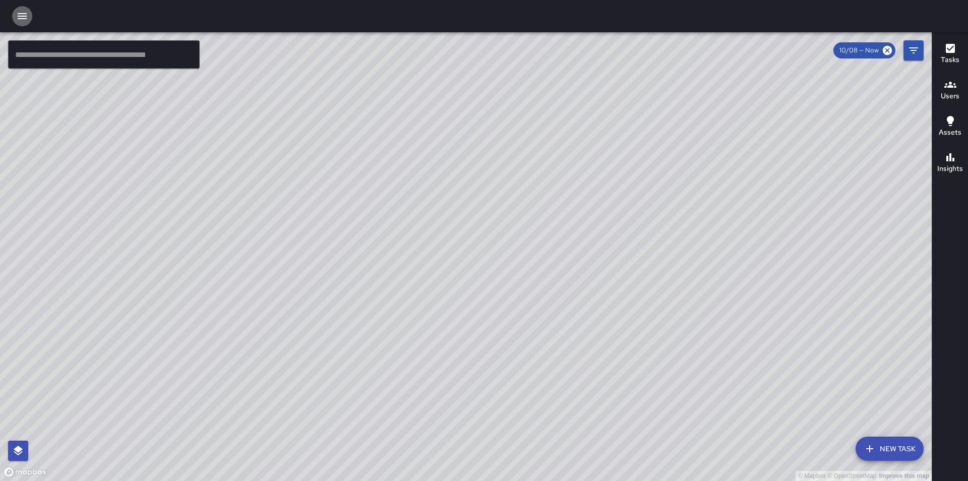
click at [21, 19] on icon "button" at bounding box center [22, 16] width 9 height 6
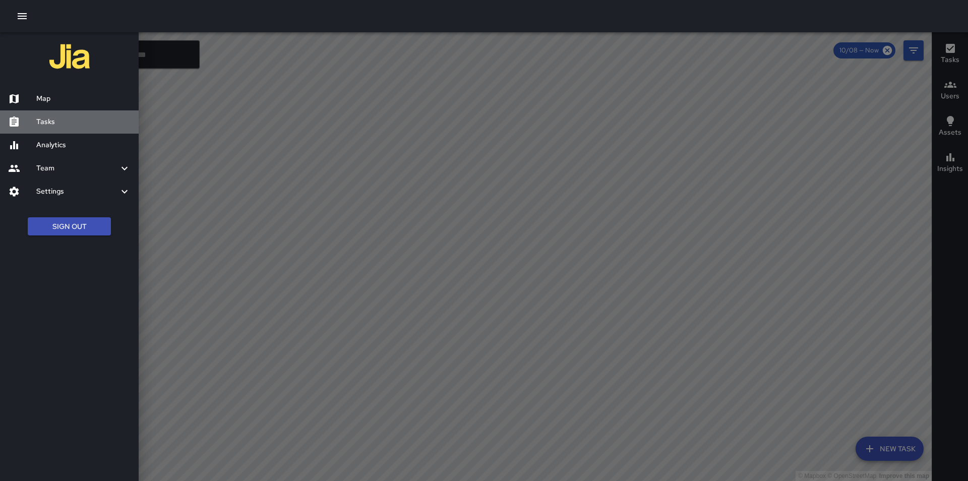
click at [54, 127] on h6 "Tasks" at bounding box center [83, 122] width 94 height 11
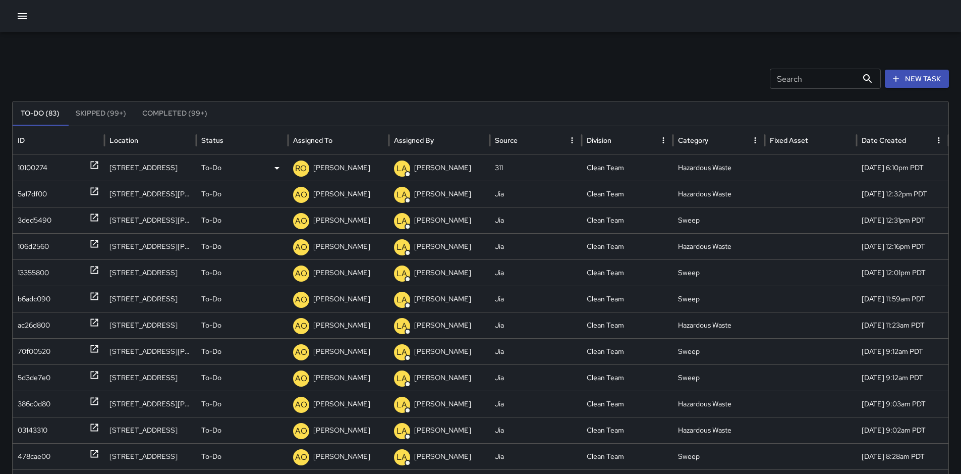
click at [336, 166] on p "Rolando Ordaz" at bounding box center [341, 168] width 57 height 26
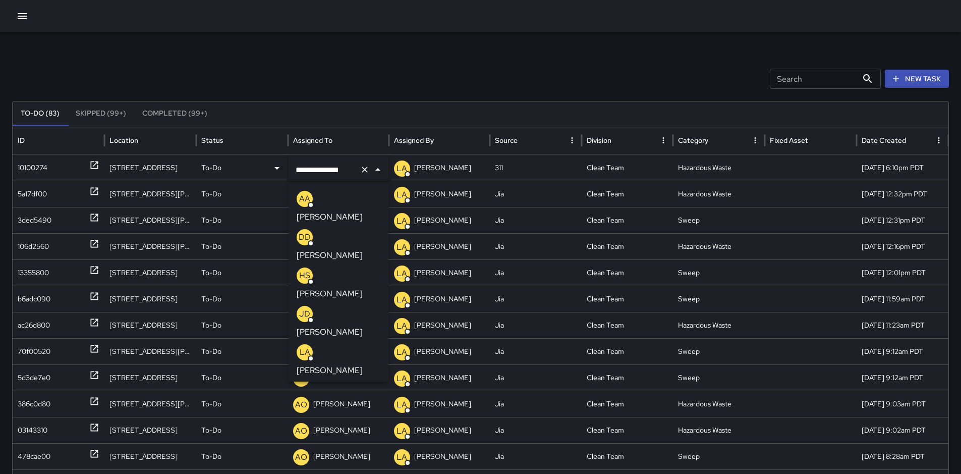
click at [351, 326] on p "Jose Diaz" at bounding box center [330, 332] width 66 height 12
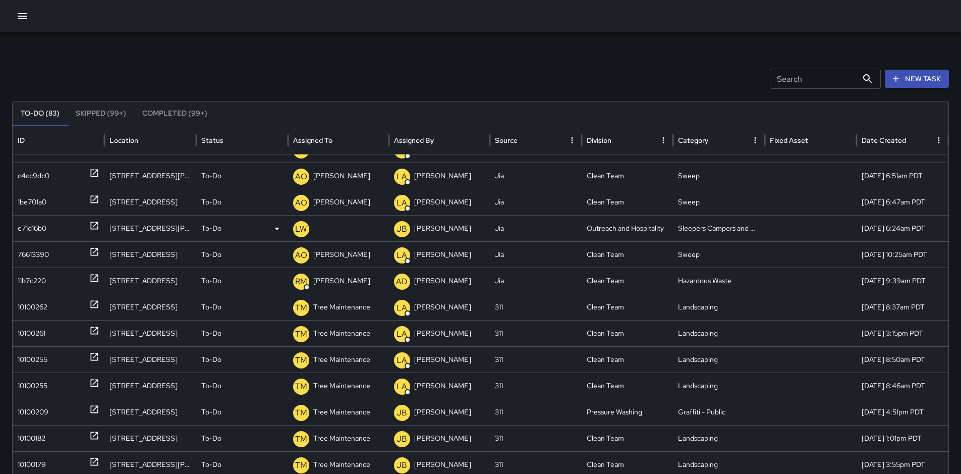
click at [41, 227] on div "e71d16b0" at bounding box center [32, 228] width 29 height 26
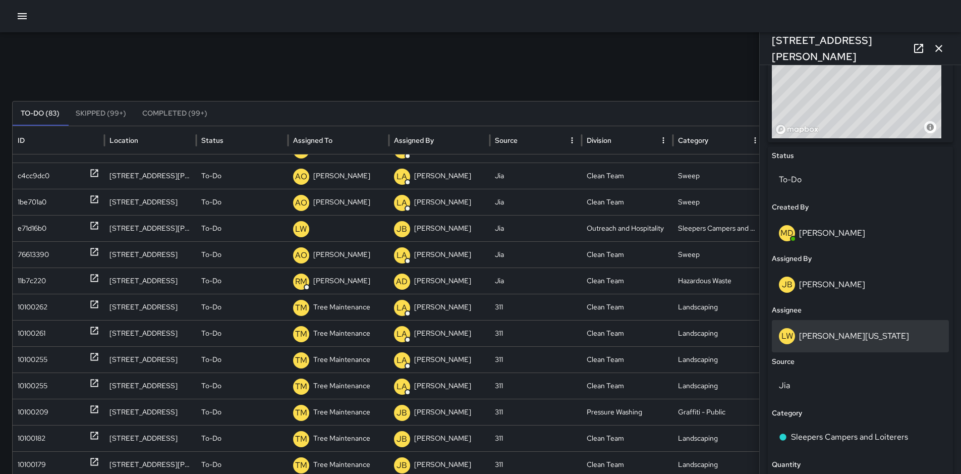
click at [843, 334] on p "Leonard Washington" at bounding box center [854, 335] width 110 height 11
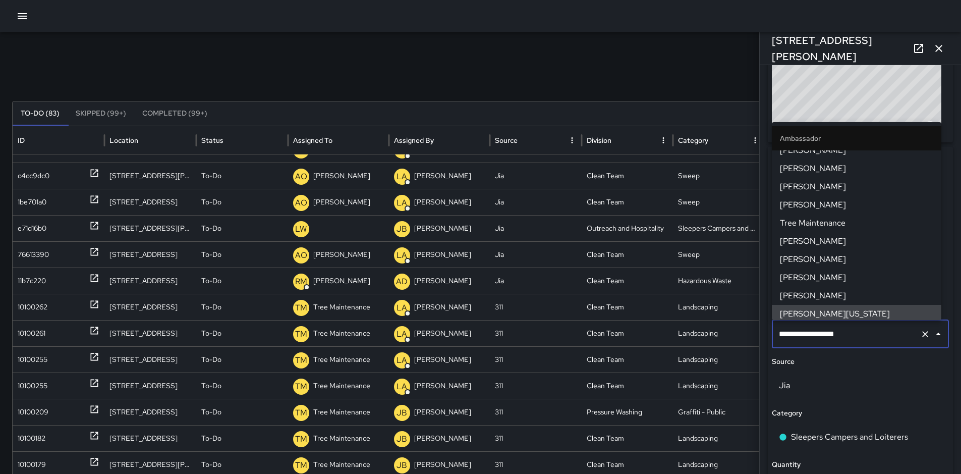
click at [843, 334] on input "**********" at bounding box center [846, 333] width 140 height 19
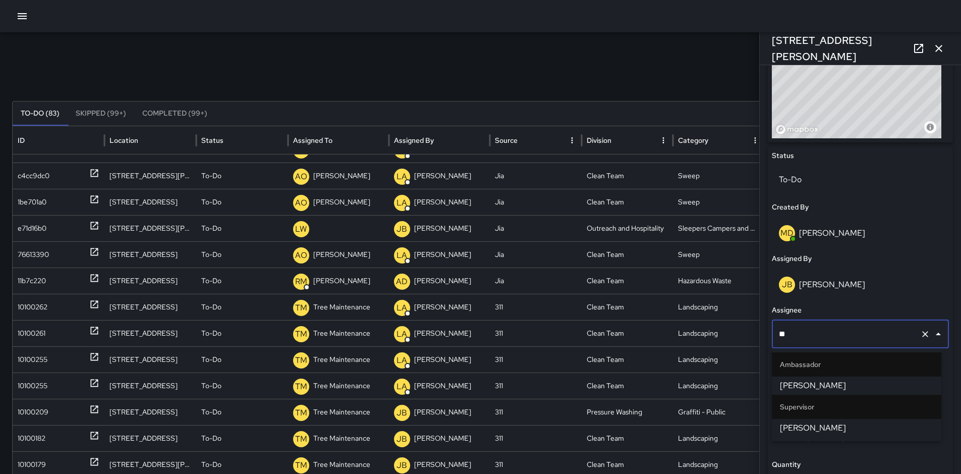
type input "***"
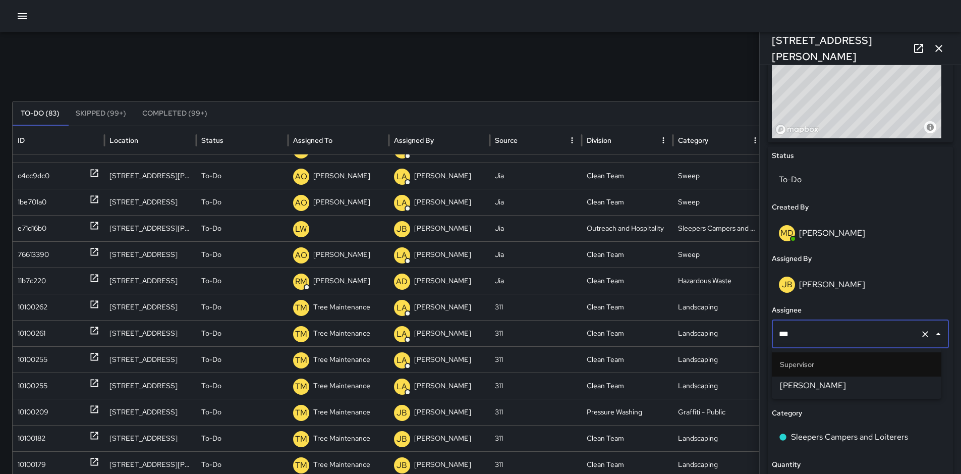
click at [839, 386] on span "Melvin Davis" at bounding box center [856, 385] width 153 height 12
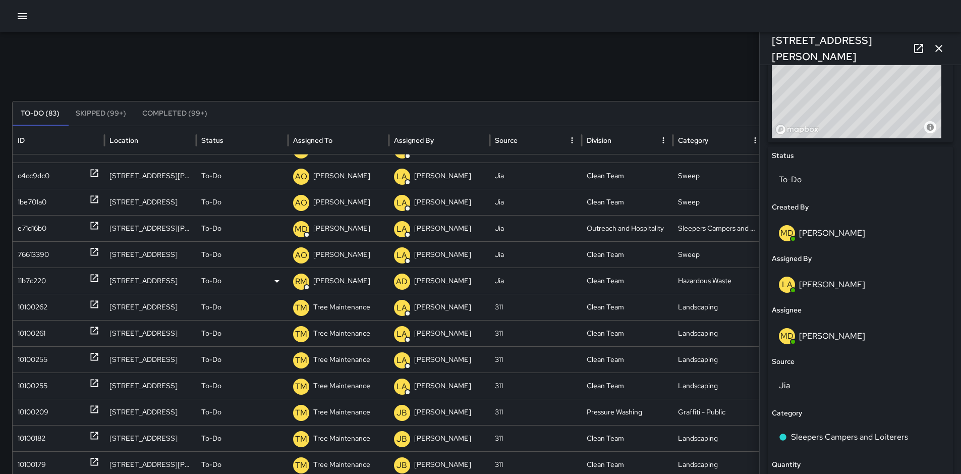
click at [44, 279] on div "11b7c220" at bounding box center [32, 281] width 28 height 26
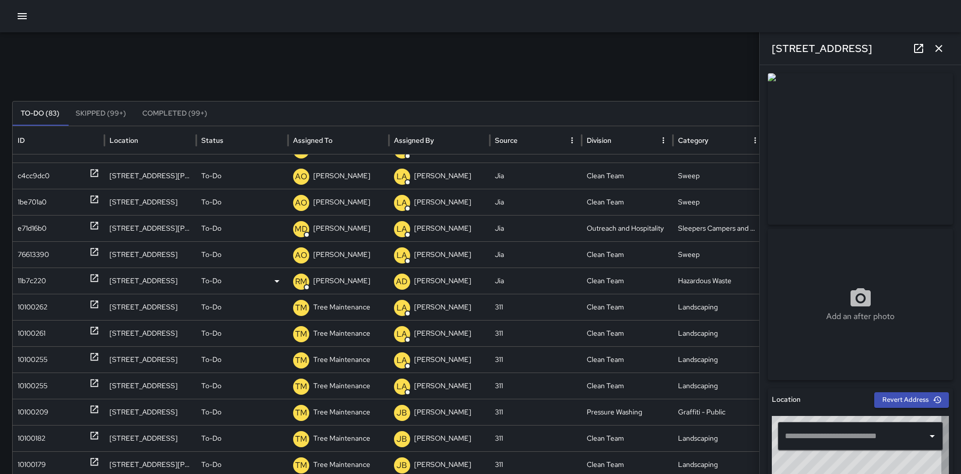
type input "**********"
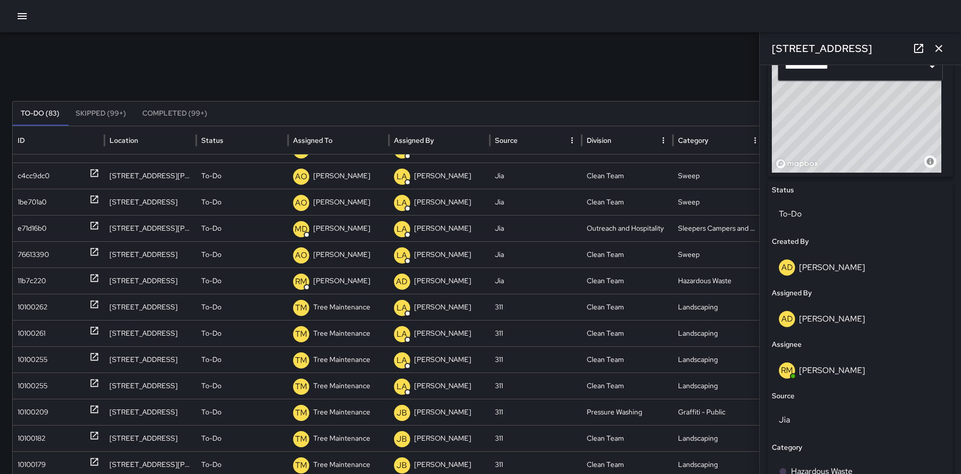
scroll to position [383, 0]
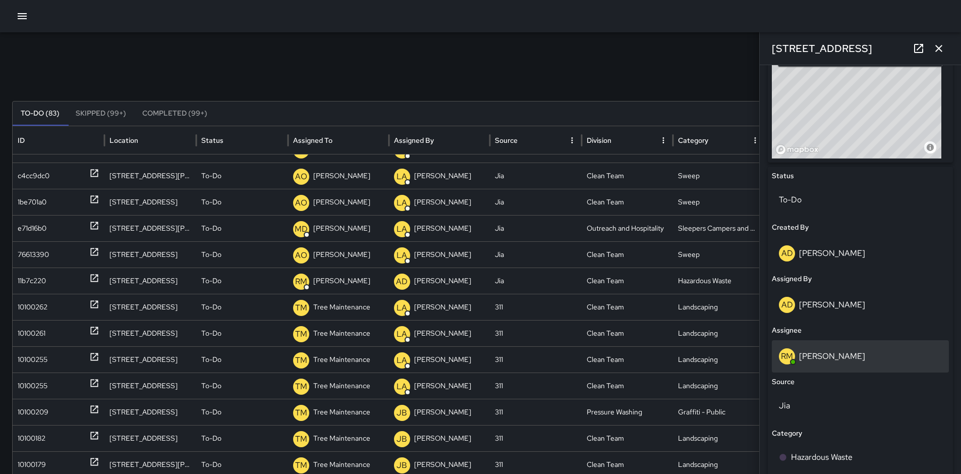
click at [858, 361] on div "RM Roman Munoz" at bounding box center [860, 356] width 163 height 16
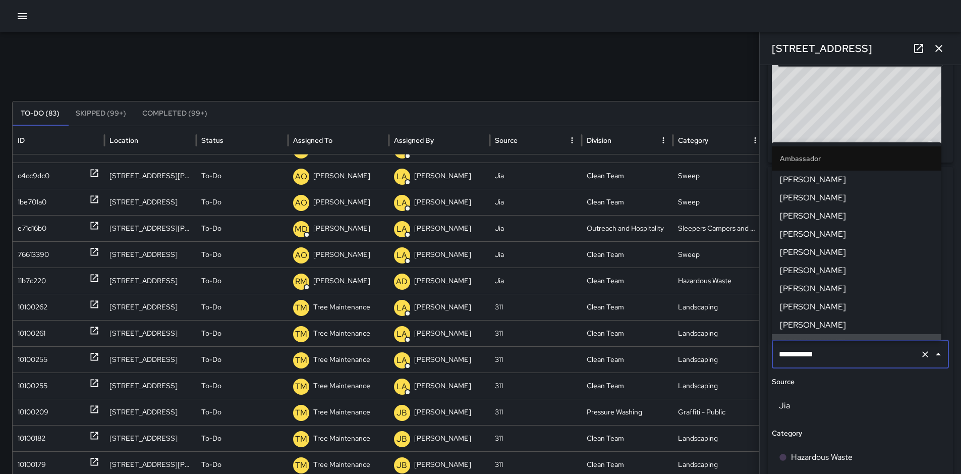
scroll to position [9, 0]
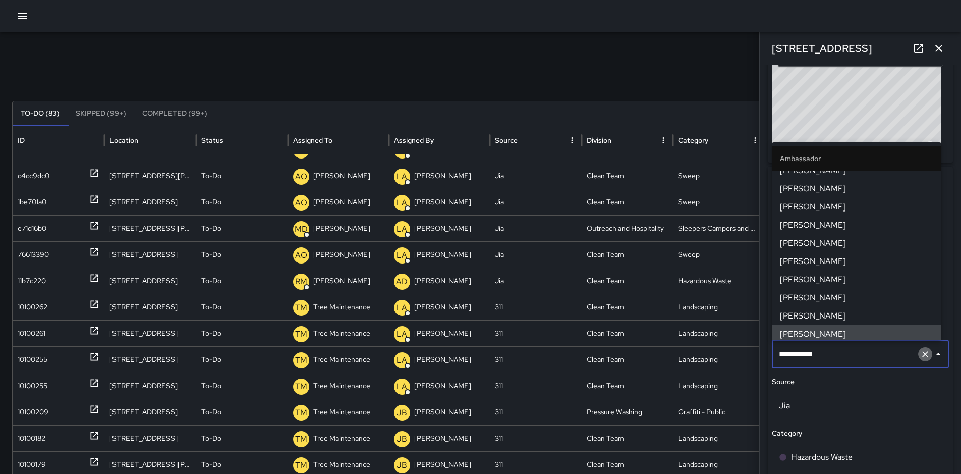
click at [920, 353] on icon "Clear" at bounding box center [925, 354] width 10 height 10
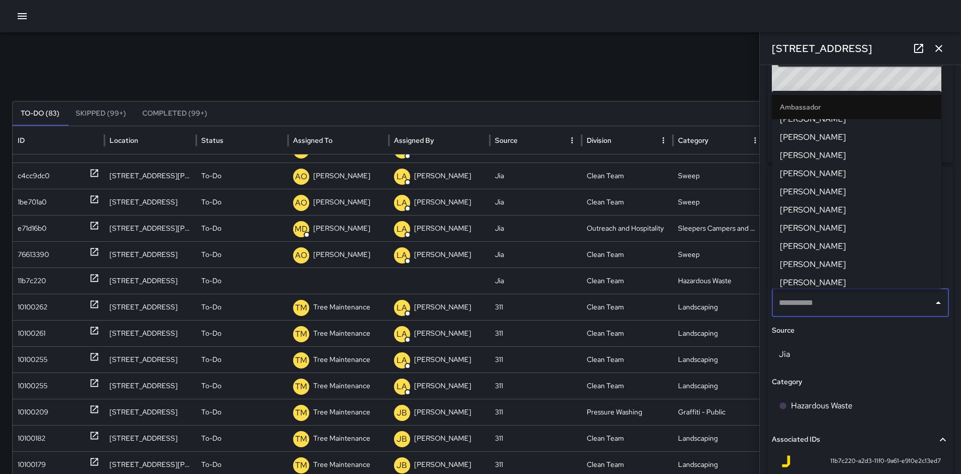
click at [921, 386] on div "Category" at bounding box center [860, 381] width 177 height 11
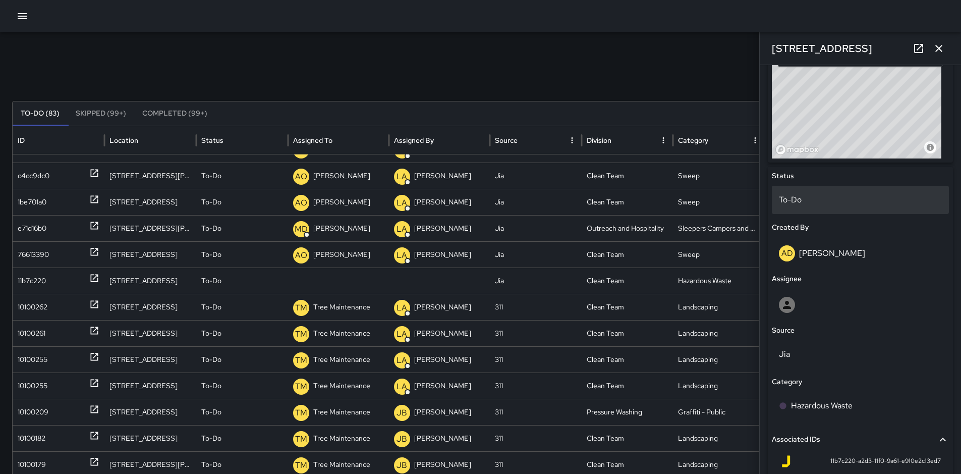
click at [806, 194] on p "To-Do" at bounding box center [860, 200] width 163 height 12
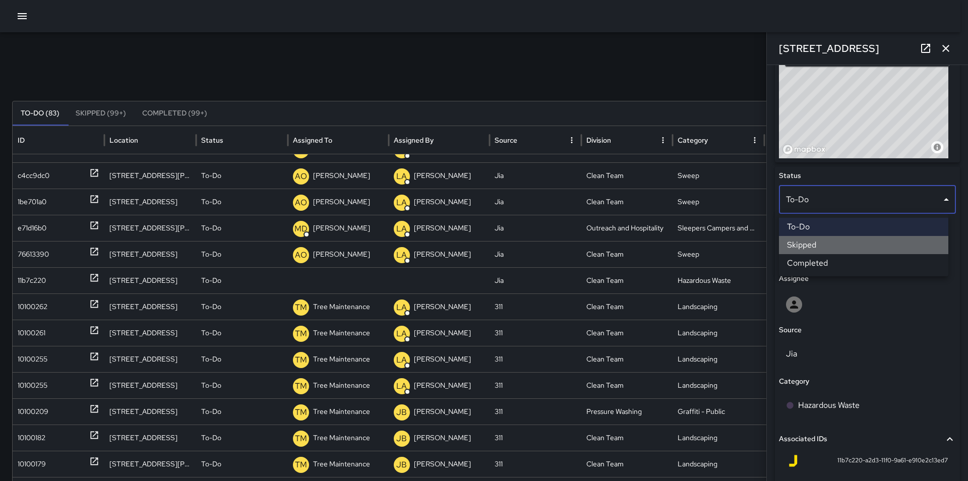
click at [814, 247] on li "Skipped" at bounding box center [863, 245] width 169 height 18
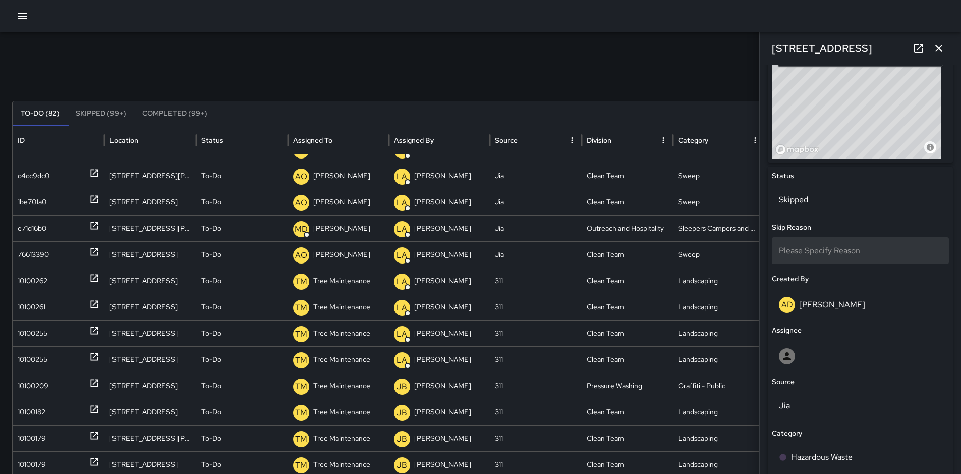
click at [825, 250] on span "Please Specify Reason" at bounding box center [819, 250] width 81 height 11
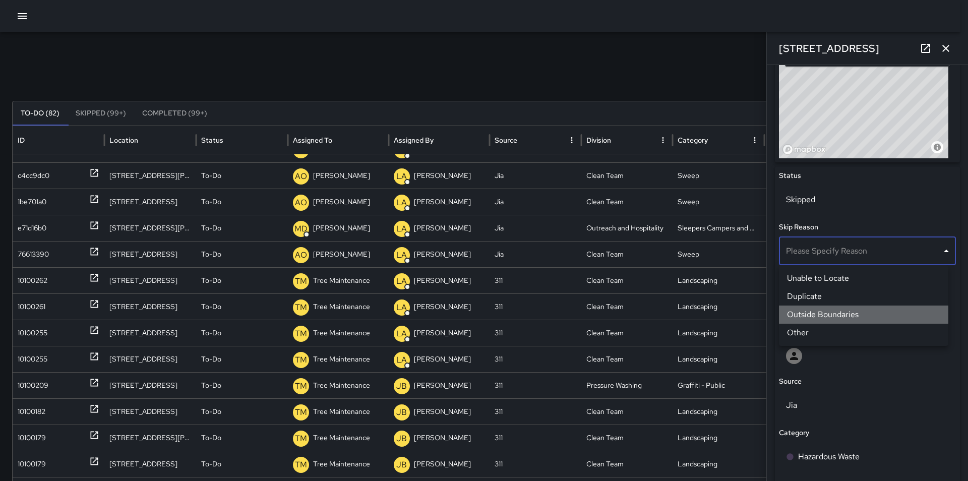
click at [838, 313] on li "Outside Boundaries" at bounding box center [863, 315] width 169 height 18
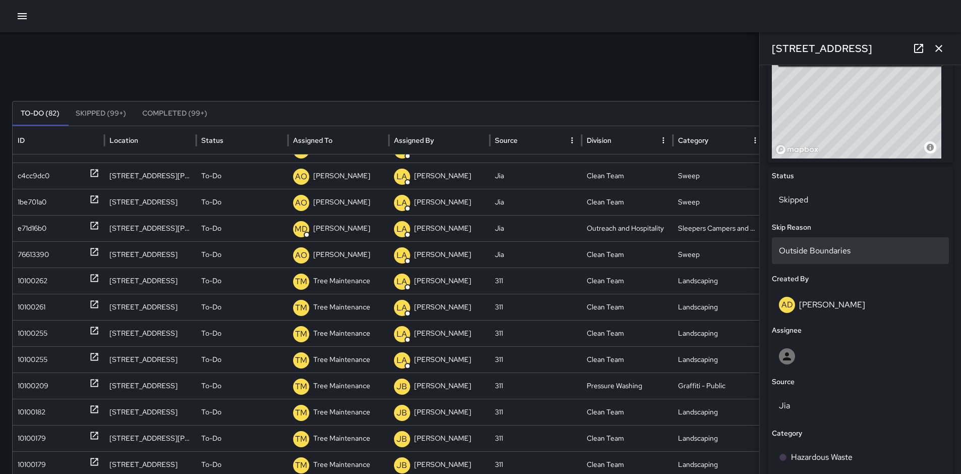
click at [820, 251] on div "Outside Boundaries" at bounding box center [860, 250] width 177 height 27
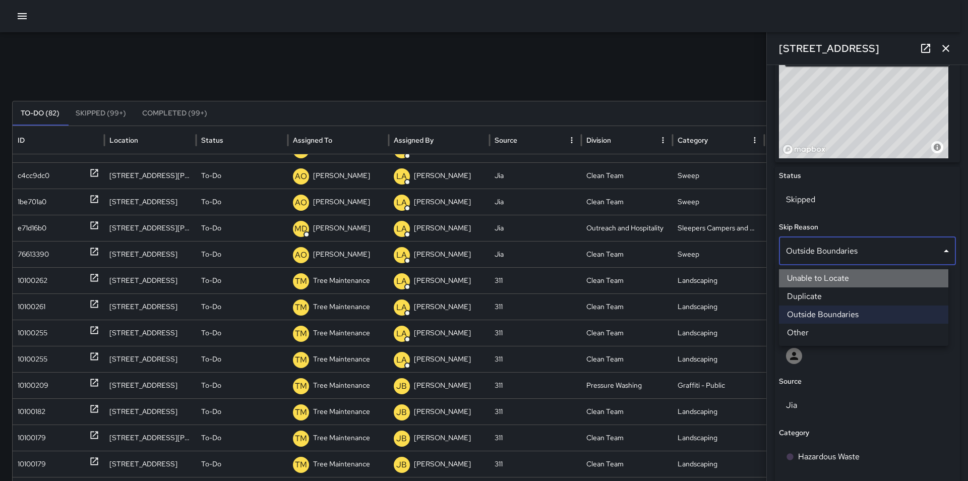
click at [821, 282] on li "Unable to Locate" at bounding box center [863, 278] width 169 height 18
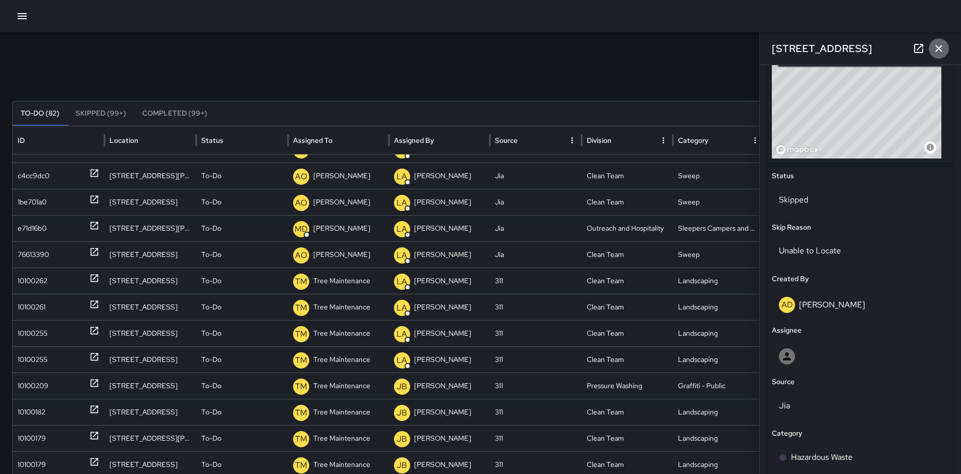
click at [940, 45] on icon "button" at bounding box center [939, 48] width 12 height 12
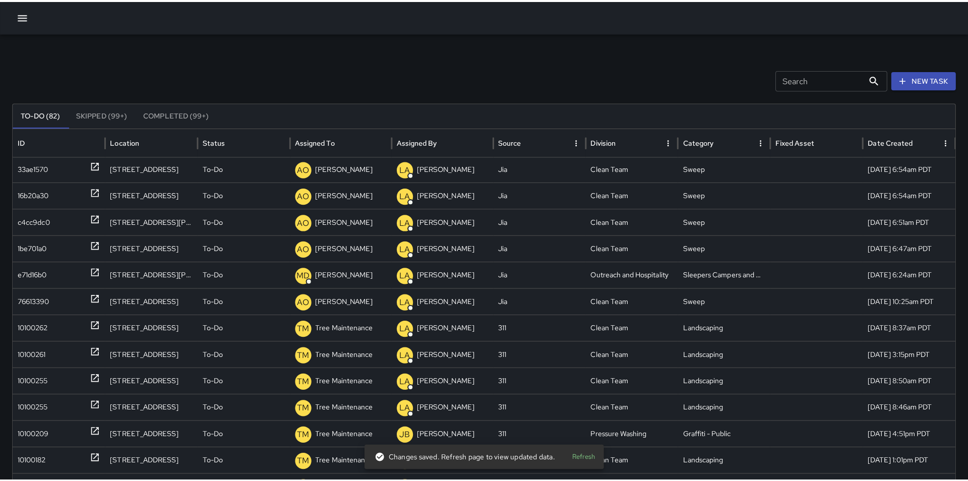
scroll to position [557, 0]
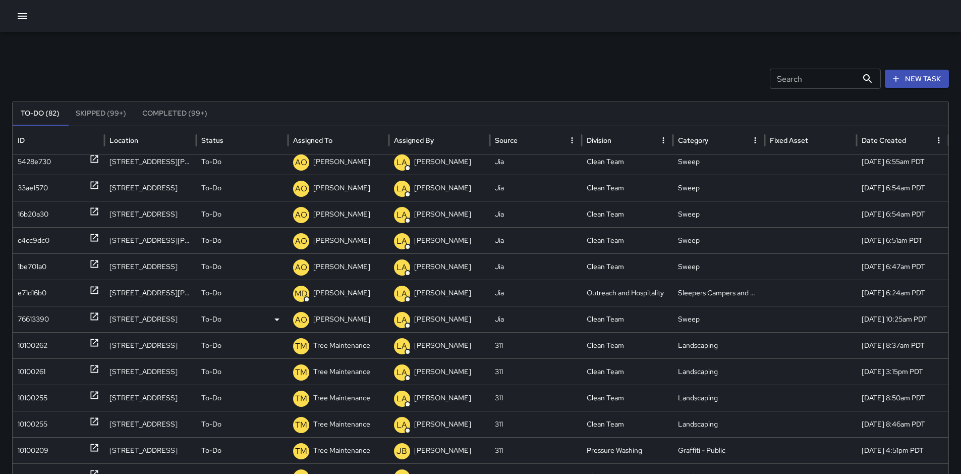
click at [40, 317] on div "76613390" at bounding box center [33, 319] width 31 height 26
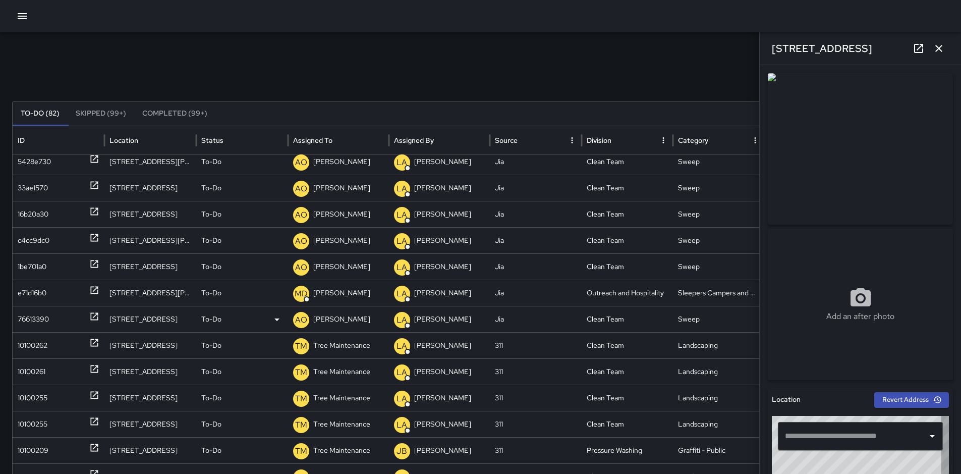
type input "**********"
click at [945, 46] on button "button" at bounding box center [939, 48] width 20 height 20
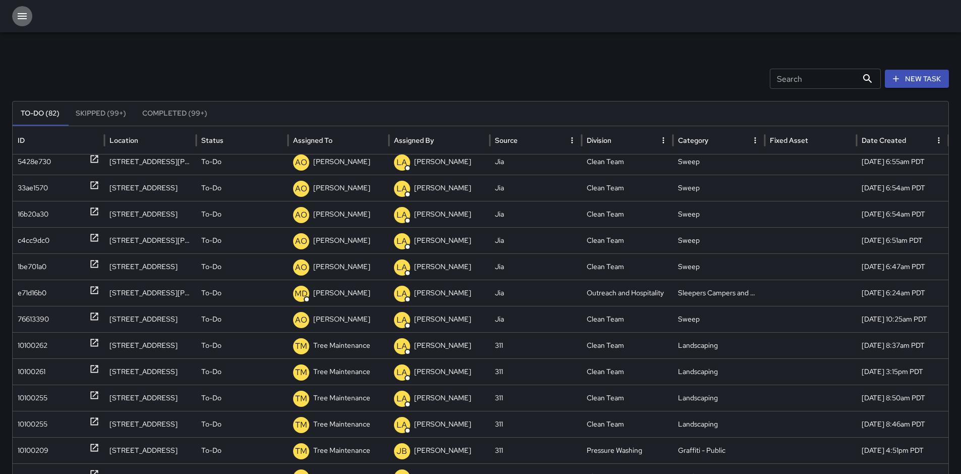
click at [23, 19] on icon "button" at bounding box center [22, 16] width 9 height 6
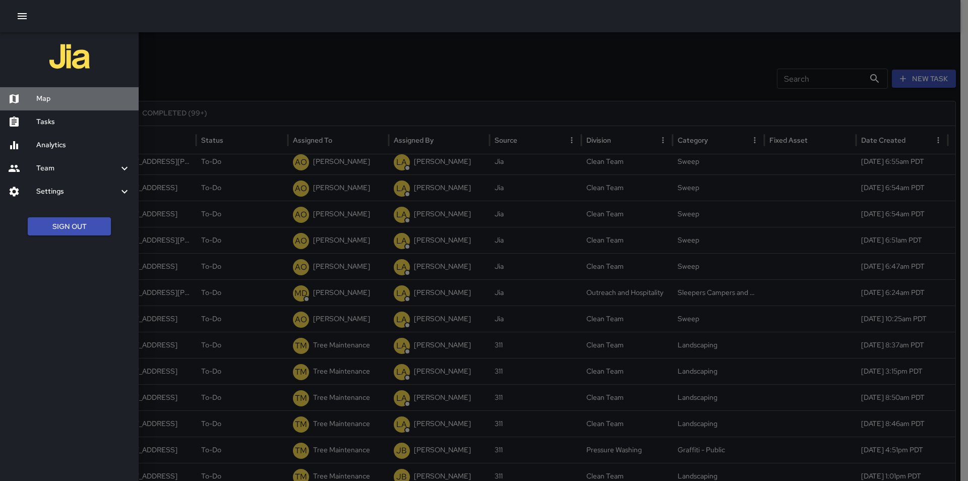
click at [62, 107] on div "Map" at bounding box center [69, 98] width 139 height 23
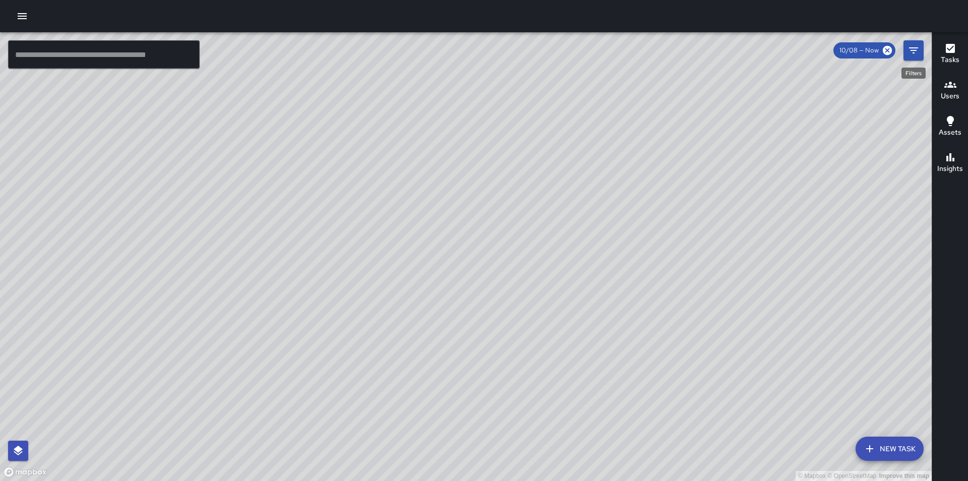
click at [913, 49] on icon "Filters" at bounding box center [914, 50] width 12 height 12
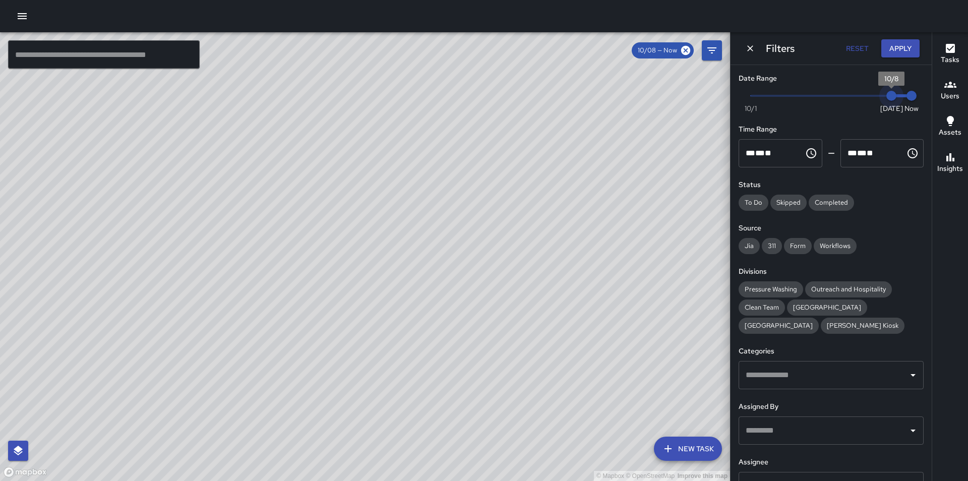
type input "*"
drag, startPoint x: 887, startPoint y: 94, endPoint x: 870, endPoint y: 95, distance: 17.2
click at [870, 95] on span "10/7" at bounding box center [872, 96] width 10 height 10
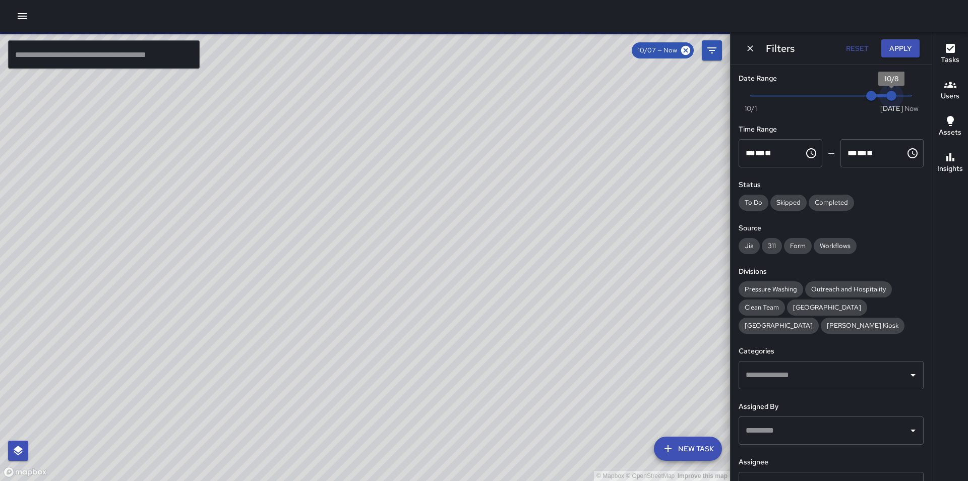
type input "*"
drag, startPoint x: 907, startPoint y: 93, endPoint x: 886, endPoint y: 94, distance: 21.7
click at [887, 94] on span "10/8" at bounding box center [892, 96] width 10 height 10
click at [898, 48] on button "Apply" at bounding box center [901, 48] width 38 height 19
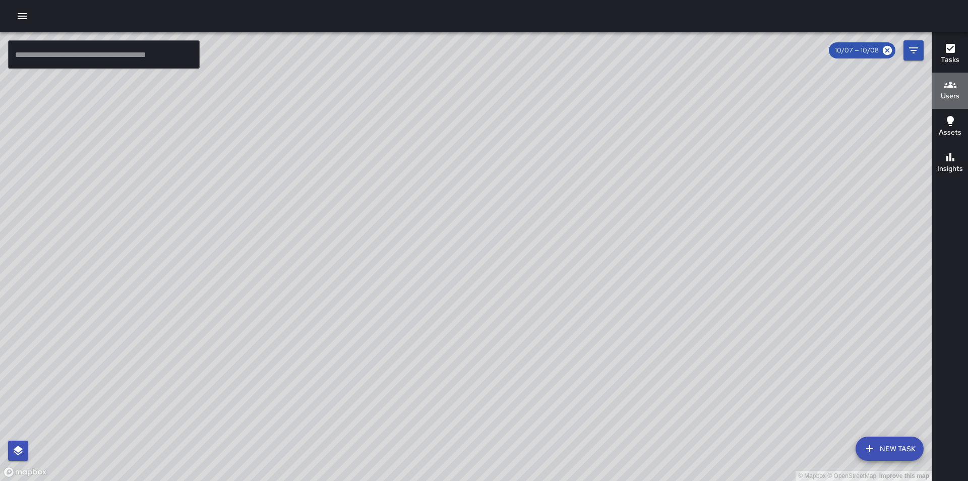
click at [950, 92] on h6 "Users" at bounding box center [950, 96] width 19 height 11
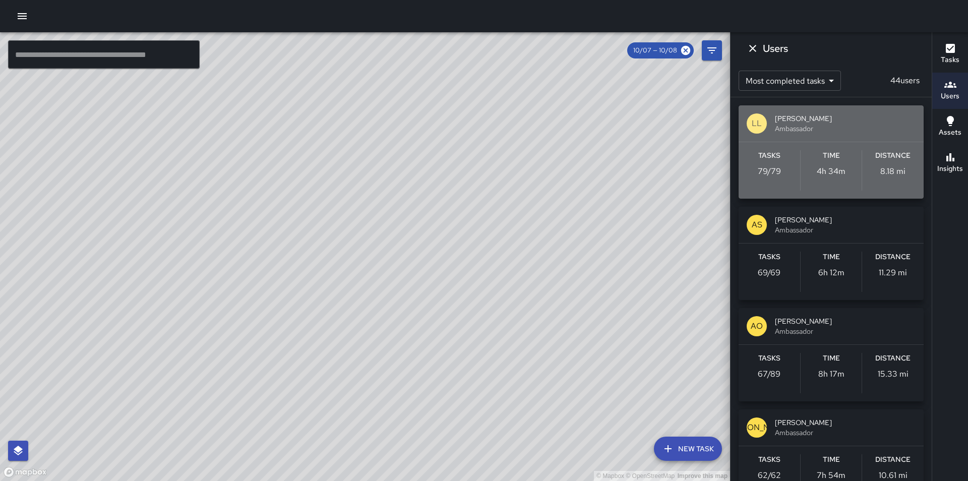
click at [876, 114] on span "Ledis Lainez" at bounding box center [845, 118] width 141 height 10
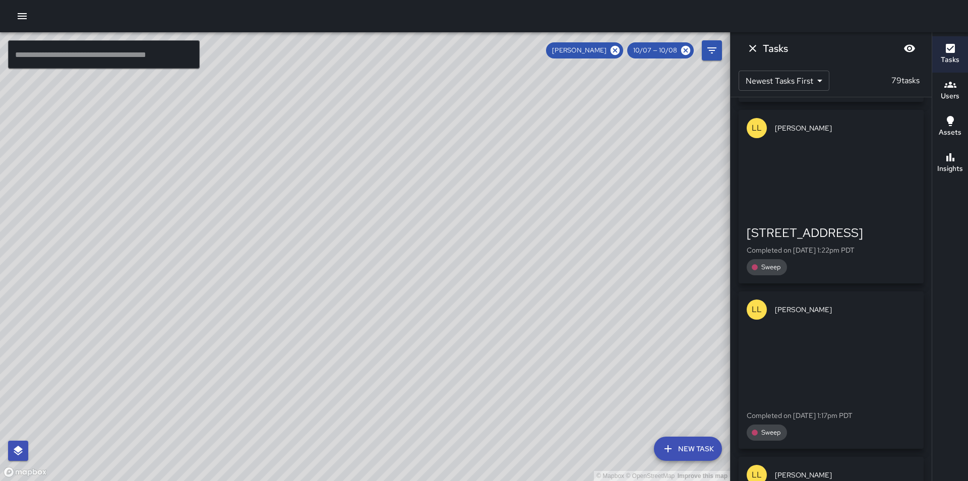
scroll to position [4378, 0]
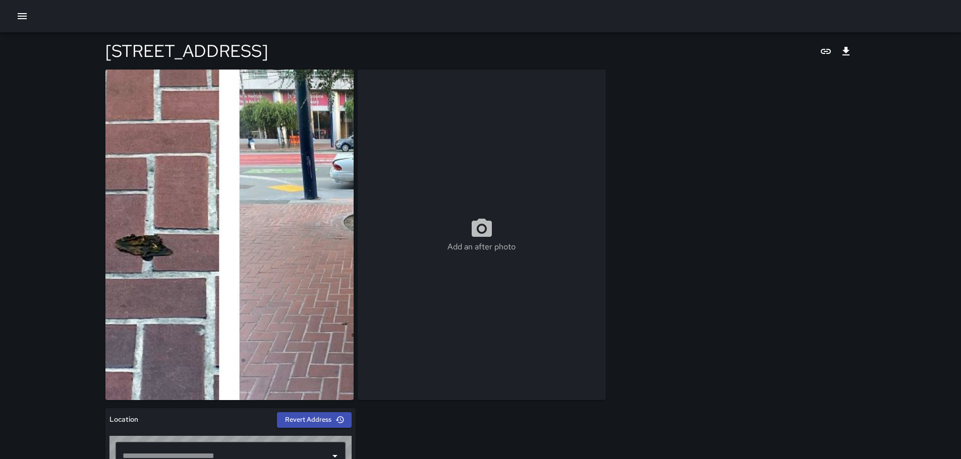
type input "**********"
